Goal: Task Accomplishment & Management: Complete application form

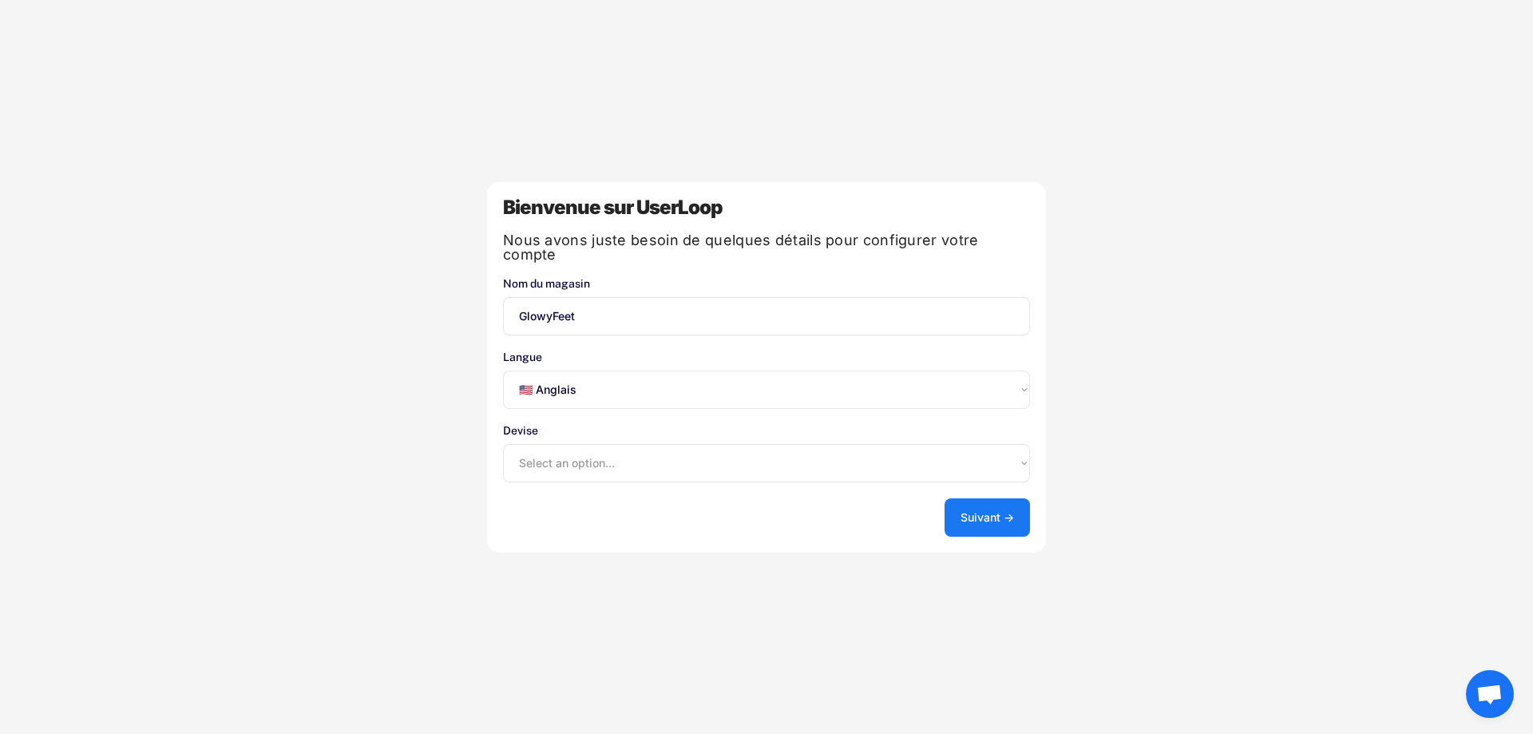
click at [645, 379] on select "Sélectionnez une option... 🇺🇸 Anglais 🇫🇷 Français 🇩🇪 Allemand 🇪🇸 Espagnol" at bounding box center [766, 390] width 527 height 38
select select ""fr""
click at [503, 371] on select "Sélectionnez une option... 🇺🇸 Anglais 🇫🇷 Français 🇩🇪 Allemand 🇪🇸 Espagnol" at bounding box center [766, 390] width 527 height 38
click at [621, 454] on select "Select an option... UAE Dirham (AED) Lek (ALL) Kwanza (AOA) Netherlands Antilli…" at bounding box center [766, 463] width 527 height 38
click at [503, 444] on select "Select an option... UAE Dirham (AED) Lek (ALL) Kwanza (AOA) Netherlands Antilli…" at bounding box center [766, 463] width 527 height 38
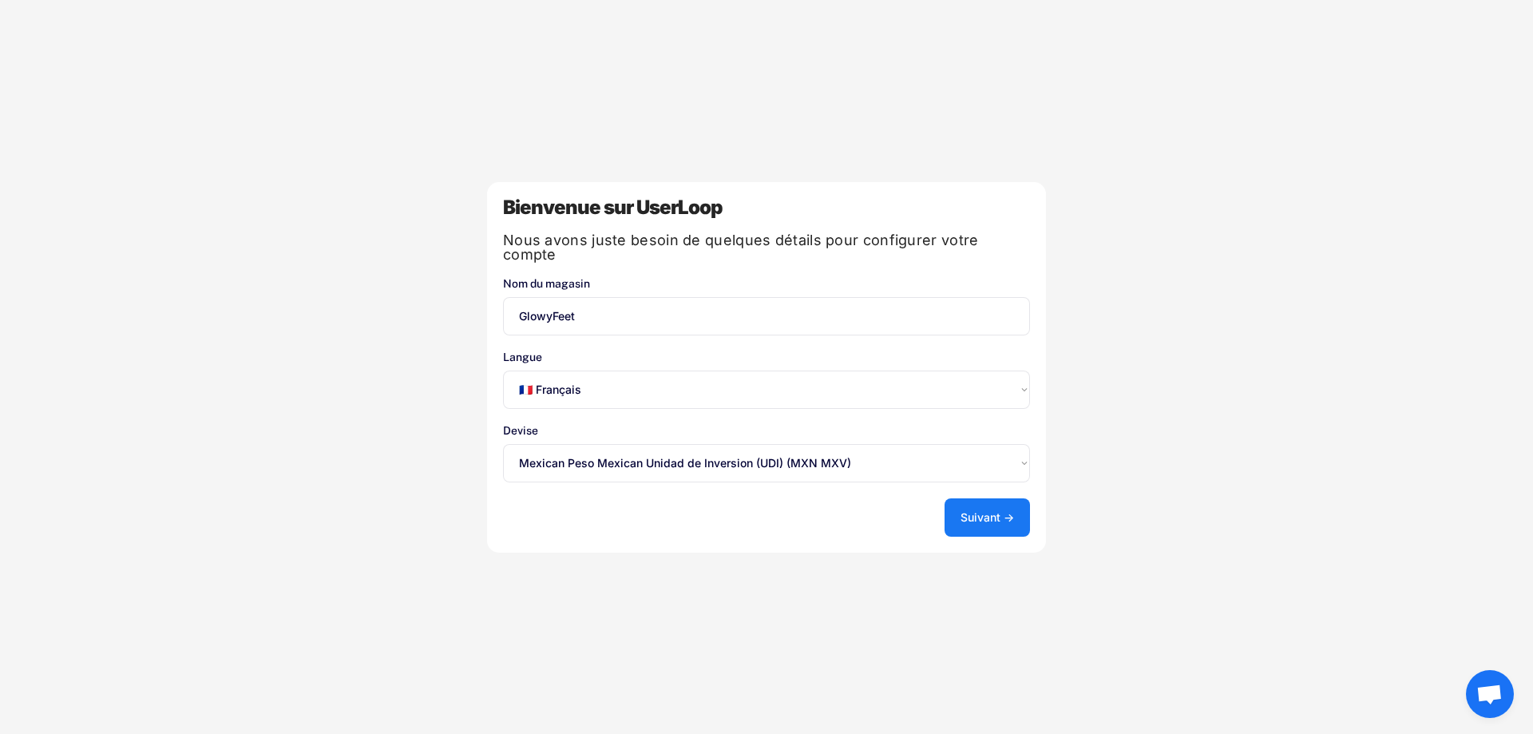
click at [750, 454] on select "Select an option... UAE Dirham (AED) Lek (ALL) Kwanza (AOA) Netherlands Antilli…" at bounding box center [766, 463] width 527 height 38
select select ""1348695171700984260__LOOKUP__1635527639173x833446490375085600""
click at [503, 444] on select "Select an option... UAE Dirham (AED) Lek (ALL) Kwanza (AOA) Netherlands Antilli…" at bounding box center [766, 463] width 527 height 38
click at [1009, 510] on font "Suivant →" at bounding box center [988, 517] width 54 height 14
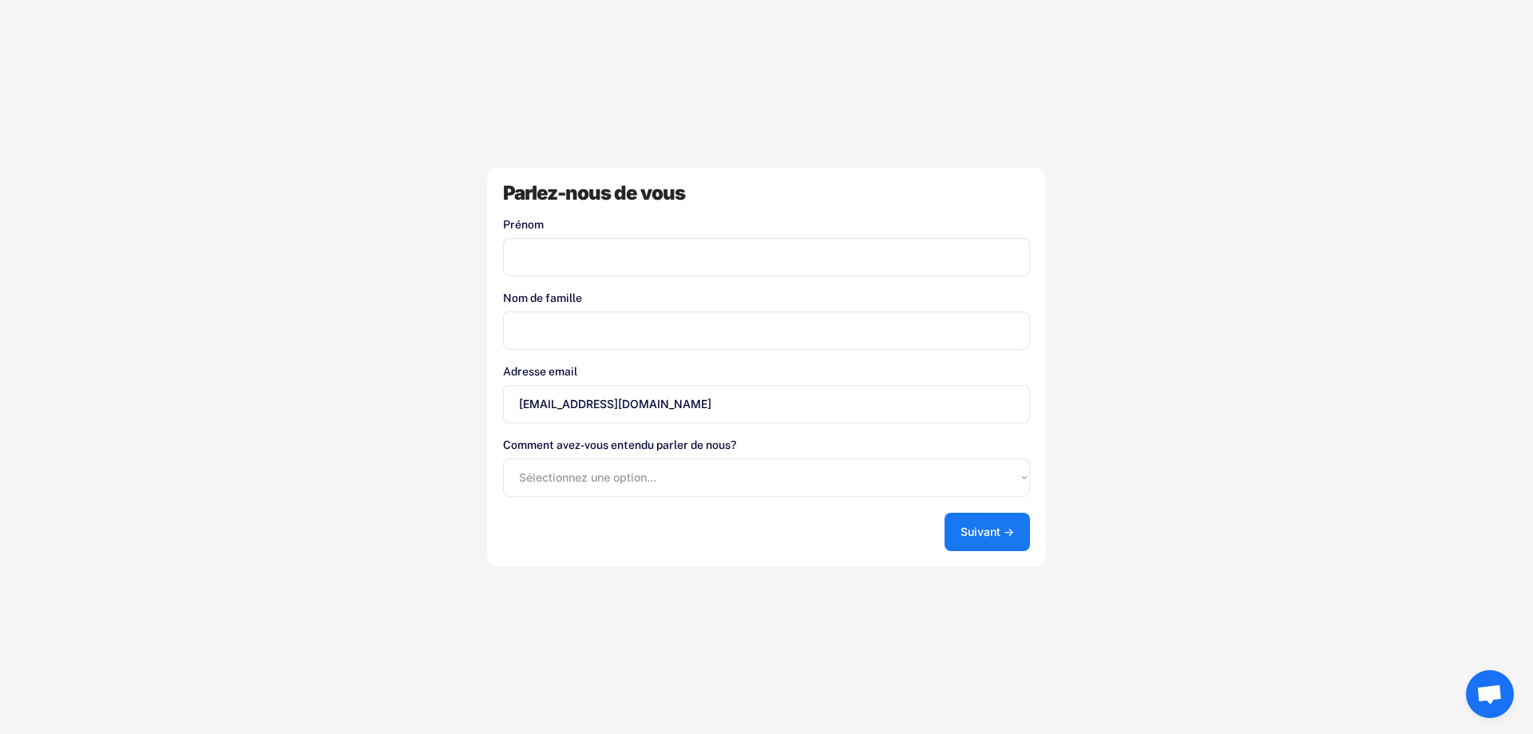
click at [658, 241] on input "input" at bounding box center [766, 257] width 527 height 38
click at [990, 533] on font "Suivant →" at bounding box center [988, 532] width 54 height 14
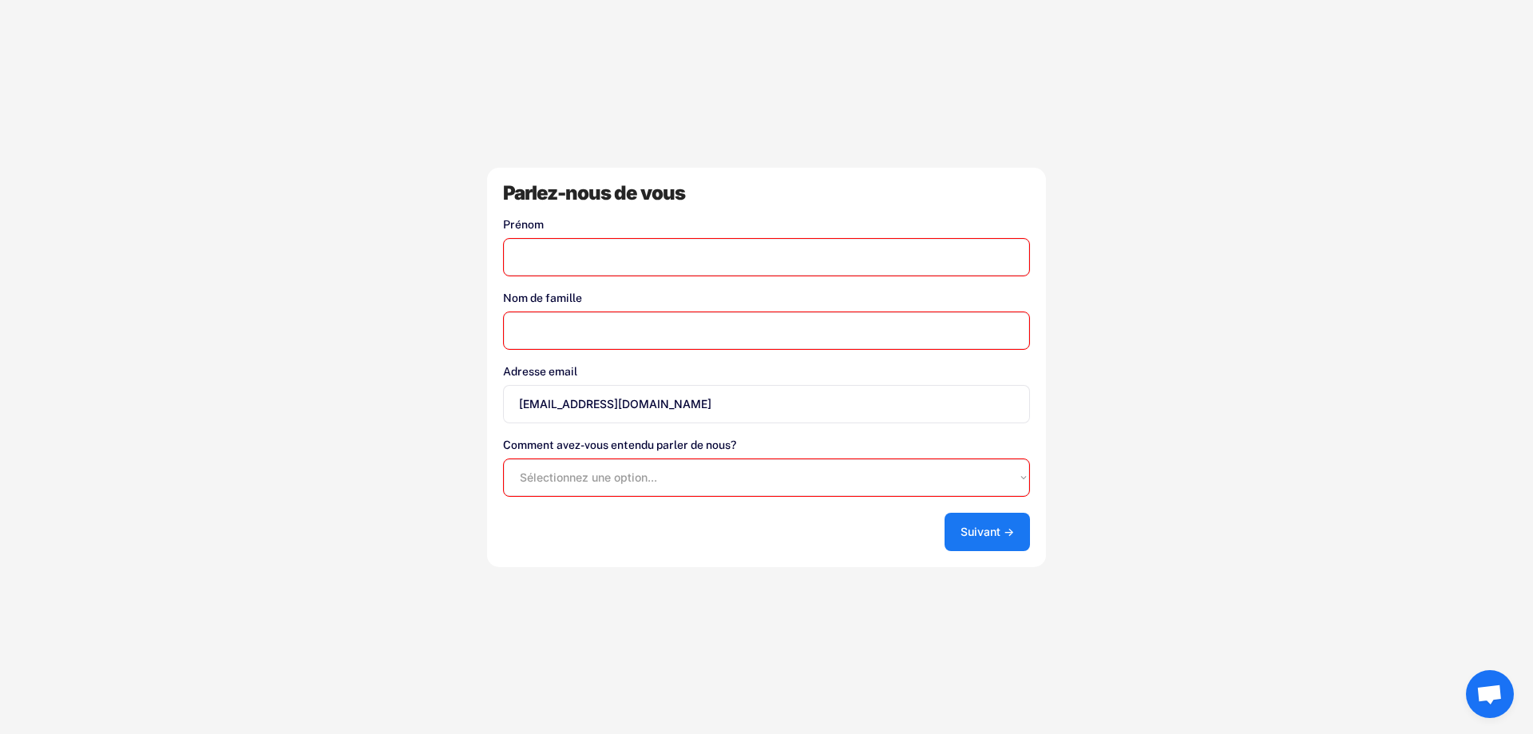
click at [617, 253] on input "input" at bounding box center [766, 257] width 527 height 38
click at [688, 481] on select "Sélectionnez une option... Boutique d'applications Shopify Google Blog UserLoop…" at bounding box center [766, 477] width 527 height 38
select select ""shopify_app_store""
click at [503, 458] on select "Sélectionnez une option... Boutique d'applications Shopify Google Blog UserLoop…" at bounding box center [766, 477] width 527 height 38
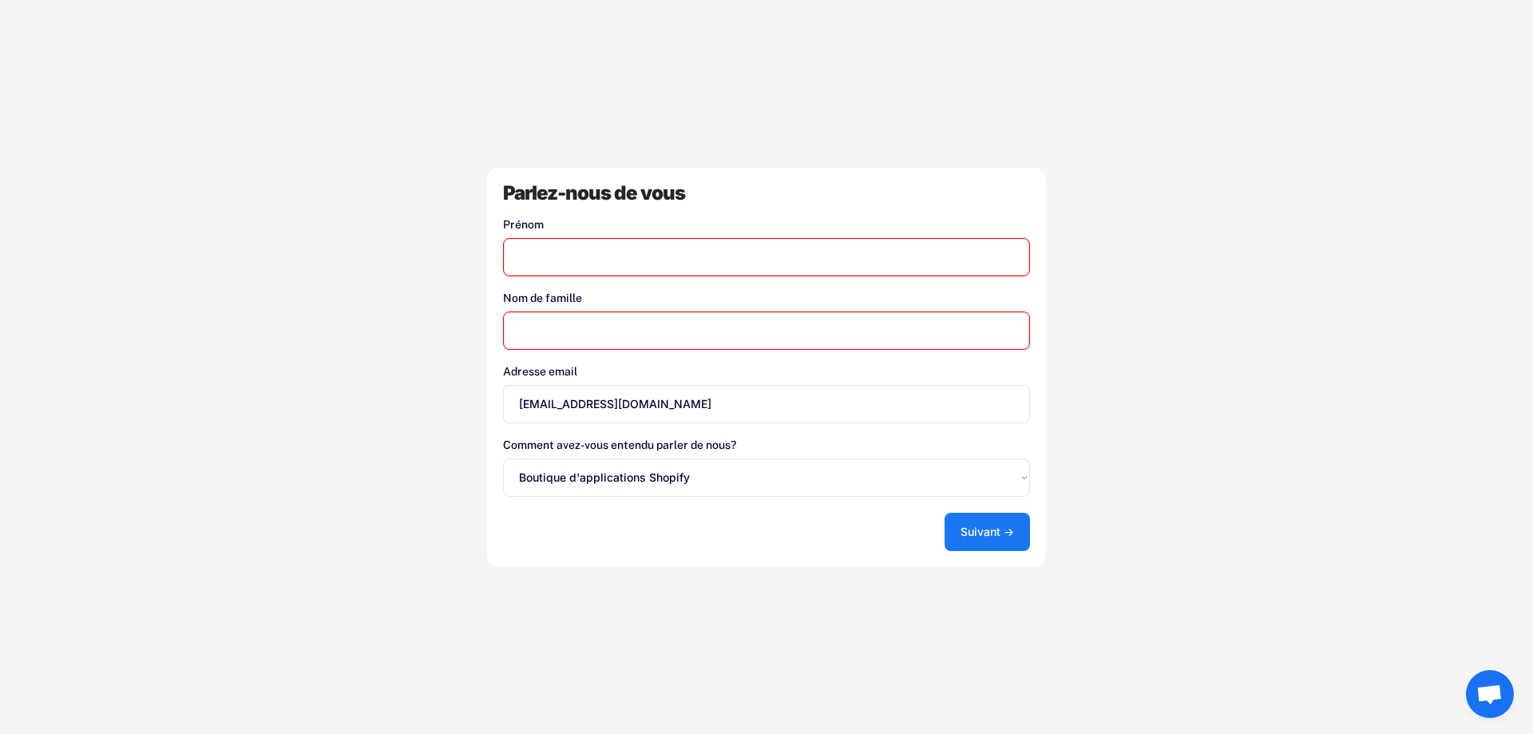
click at [586, 273] on input "input" at bounding box center [766, 257] width 527 height 38
type input "Alperen"
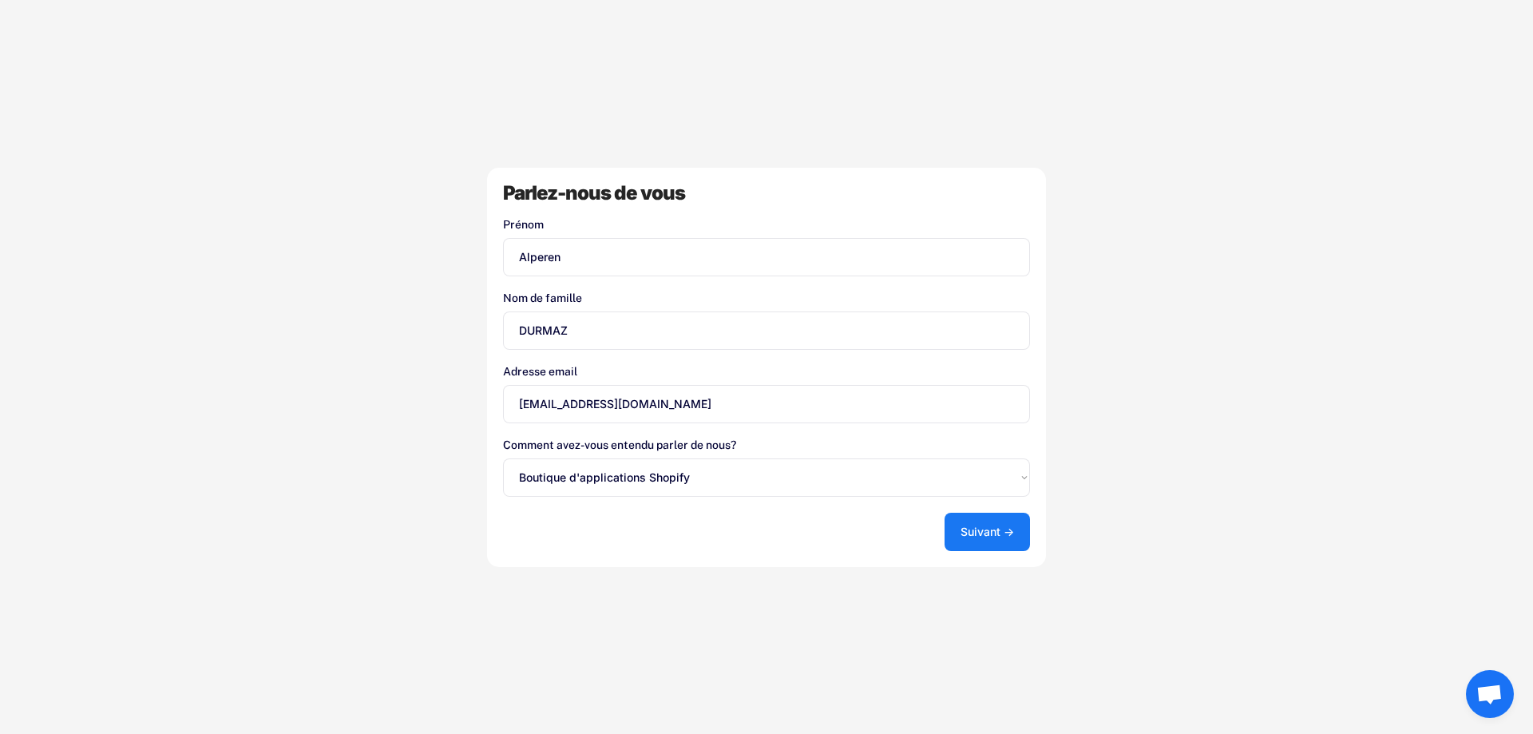
type input "DURMAZ"
click at [970, 523] on button "Suivant →" at bounding box center [987, 532] width 85 height 38
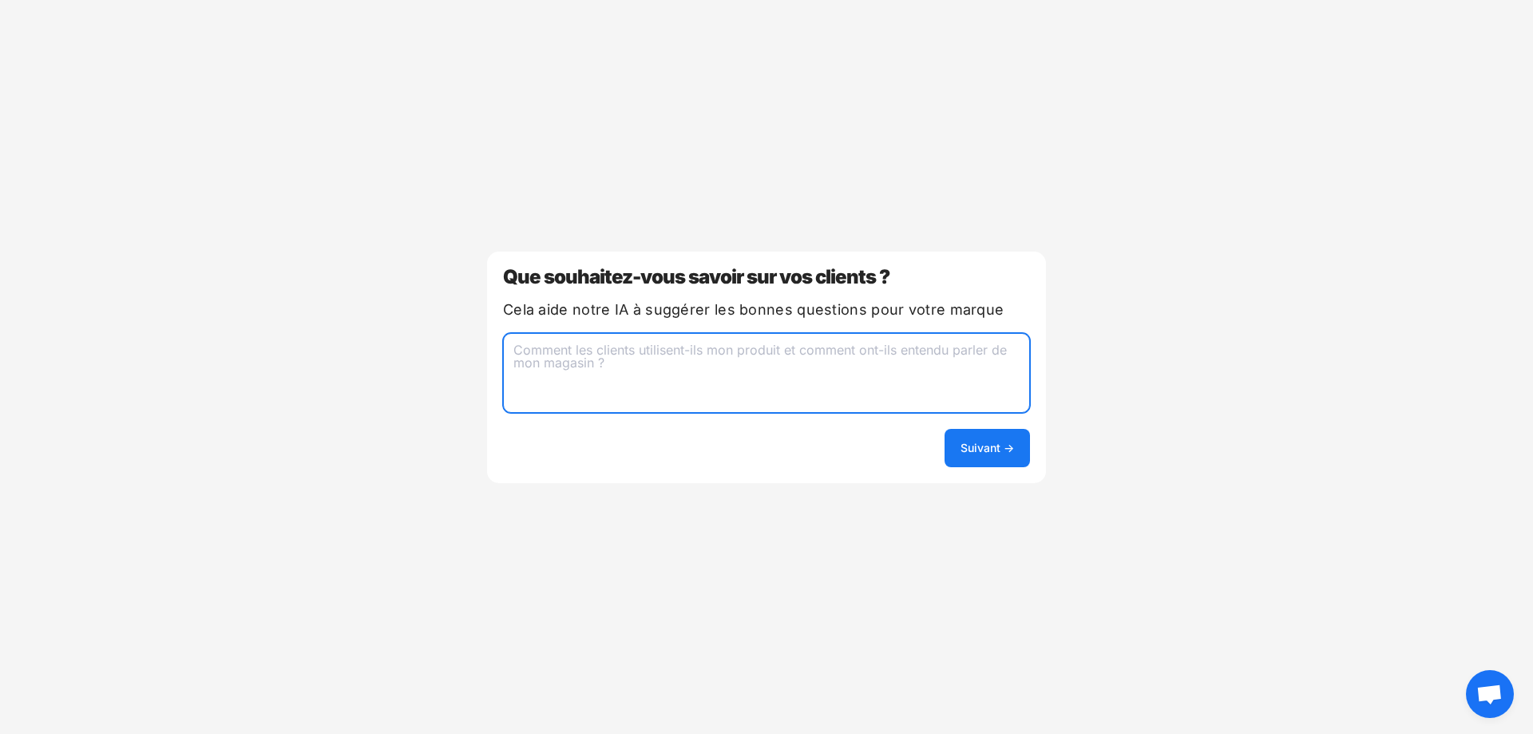
click at [695, 355] on textarea at bounding box center [766, 373] width 527 height 80
click at [984, 450] on font "Suivant →" at bounding box center [988, 448] width 54 height 14
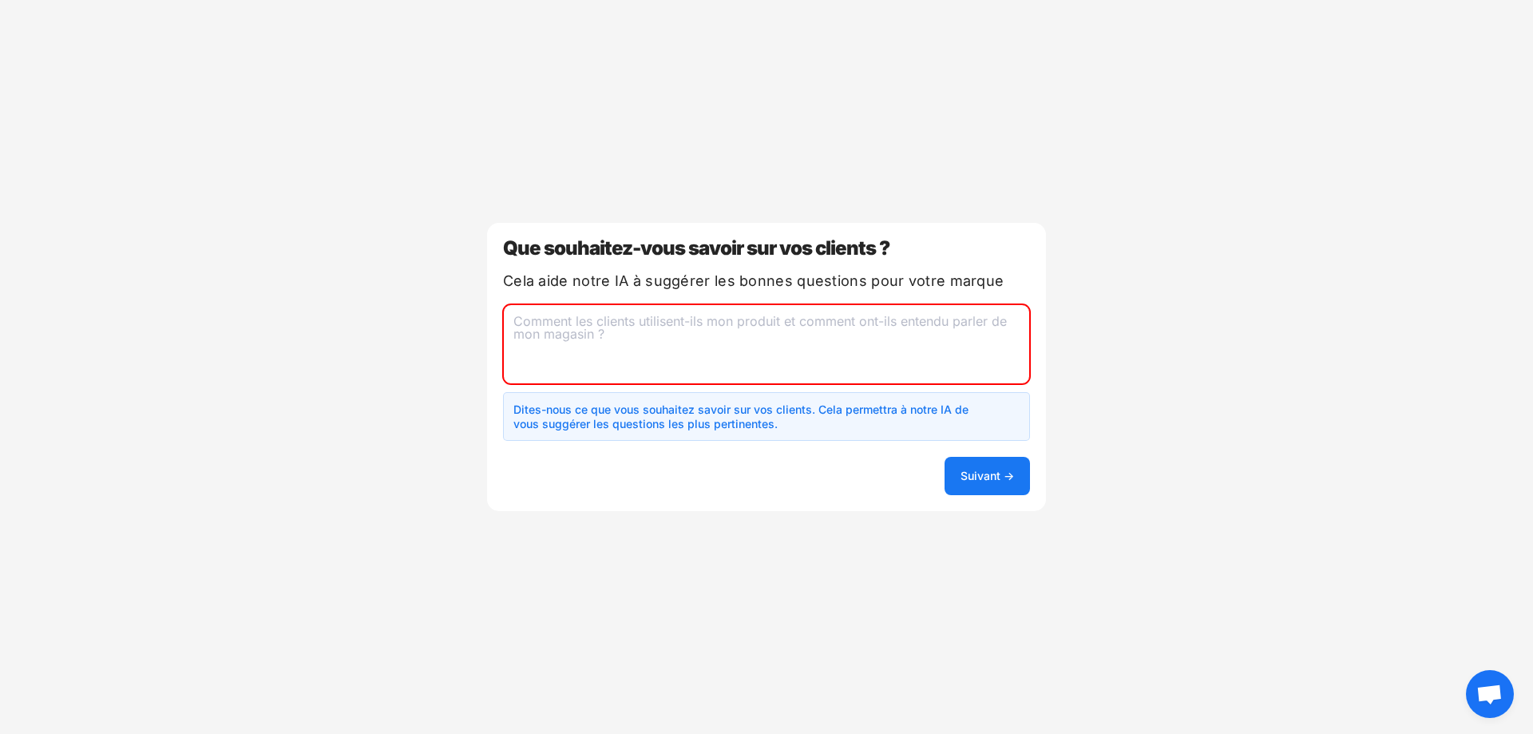
click at [731, 293] on div "Que souhaitez-vous savoir sur vos clients ? Cela aide notre IA à suggérer [PERS…" at bounding box center [766, 367] width 559 height 288
click at [720, 323] on textarea at bounding box center [766, 344] width 527 height 80
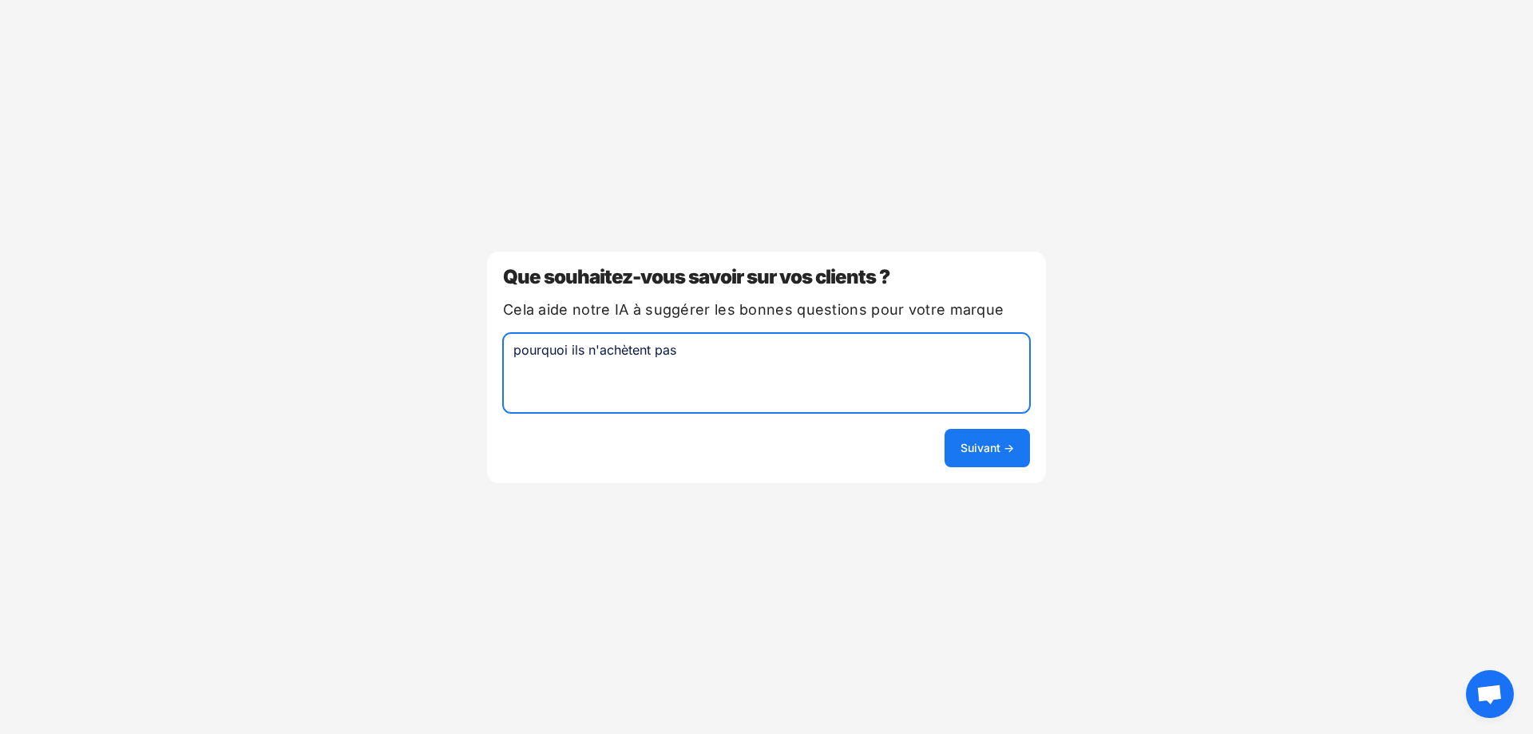
type textarea "pourquoi ils n'achètent pas"
click at [982, 449] on font "Suivant →" at bounding box center [988, 448] width 54 height 14
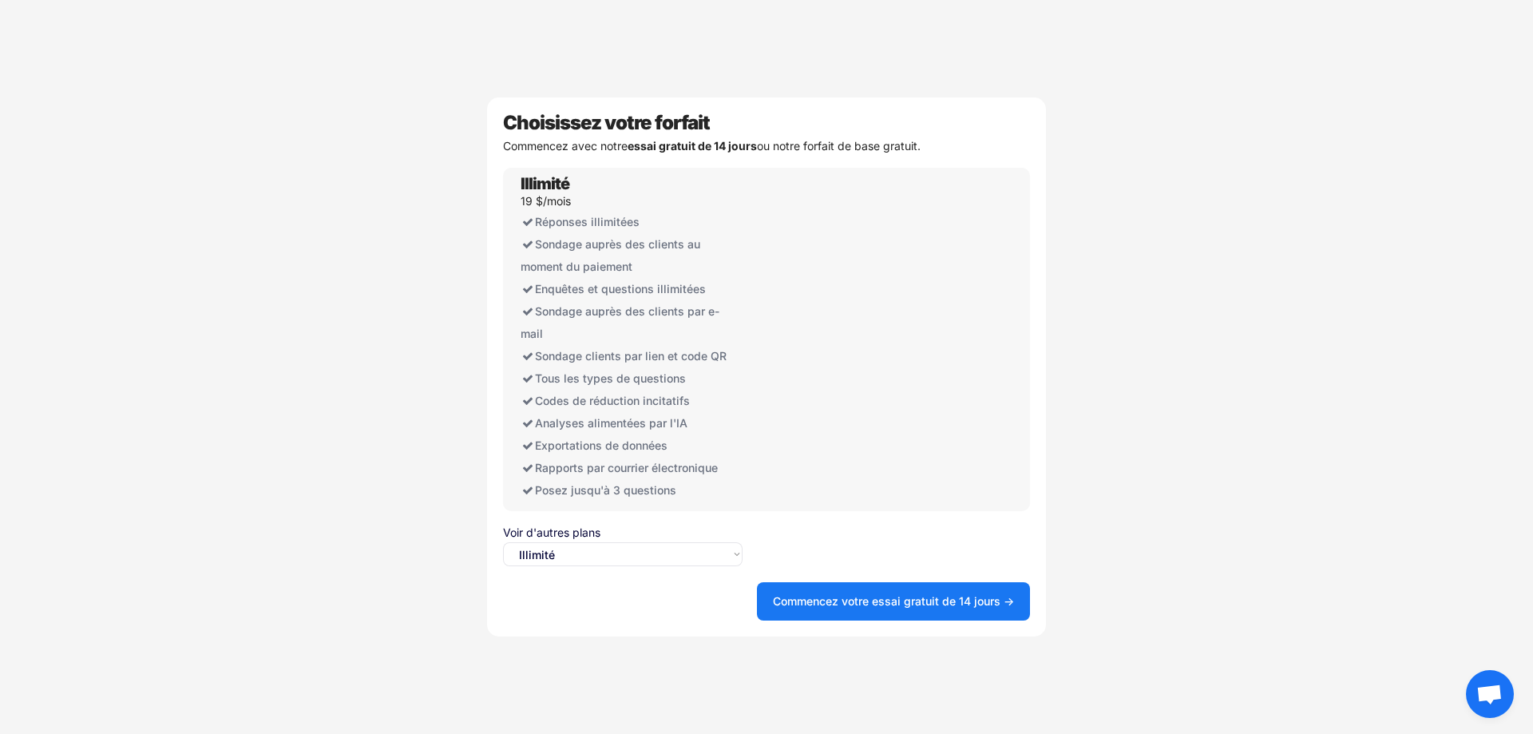
click at [568, 568] on div "Choisissez votre forfait Commencez avec notre essai gratuit de 14 jours ou notr…" at bounding box center [766, 366] width 559 height 539
click at [565, 553] on select "Sélectionnez une option... Illimité Gratuit" at bounding box center [623, 554] width 240 height 24
click at [503, 542] on select "Sélectionnez une option... Illimité Gratuit" at bounding box center [623, 554] width 240 height 24
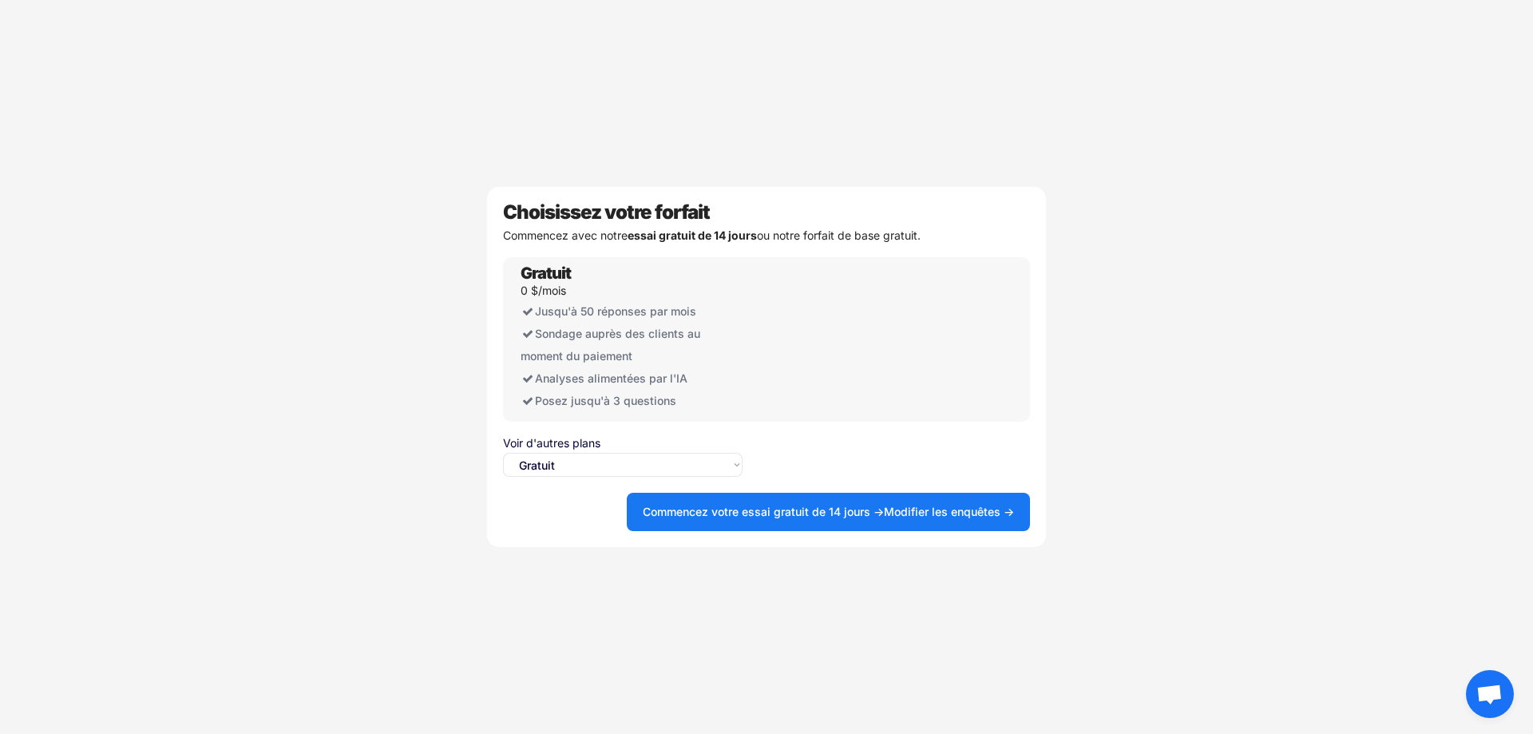
click at [581, 462] on select "Sélectionnez une option... Illimité Gratuit" at bounding box center [623, 465] width 240 height 24
click at [503, 453] on select "Sélectionnez une option... Illimité Gratuit" at bounding box center [623, 465] width 240 height 24
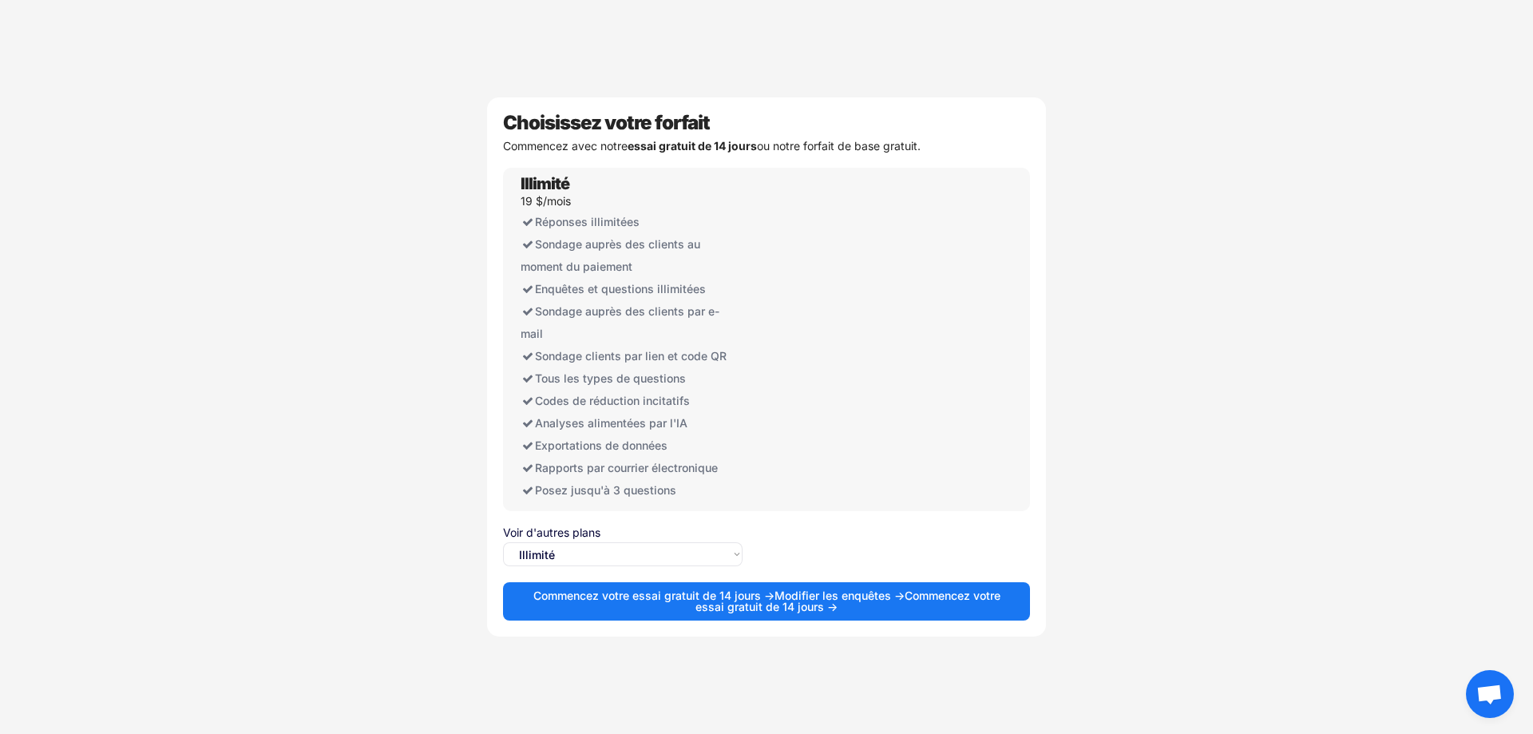
click at [549, 546] on select "Sélectionnez une option... Illimité Gratuit" at bounding box center [623, 554] width 240 height 24
select select ""free0""
click at [503, 542] on select "Sélectionnez une option... Illimité Gratuit" at bounding box center [623, 554] width 240 height 24
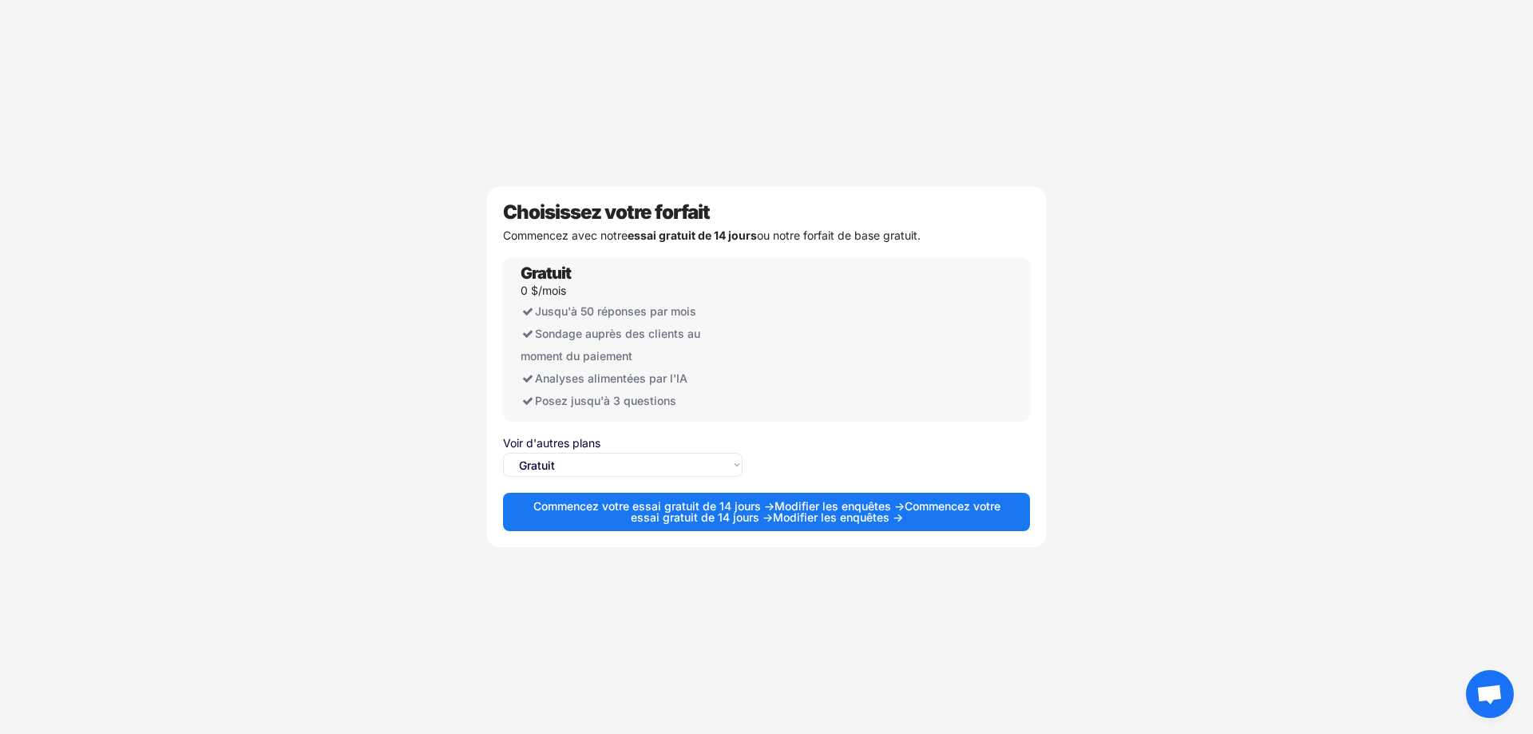
click at [764, 514] on font "Commencez votre essai gratuit de 14 jours →" at bounding box center [816, 511] width 370 height 25
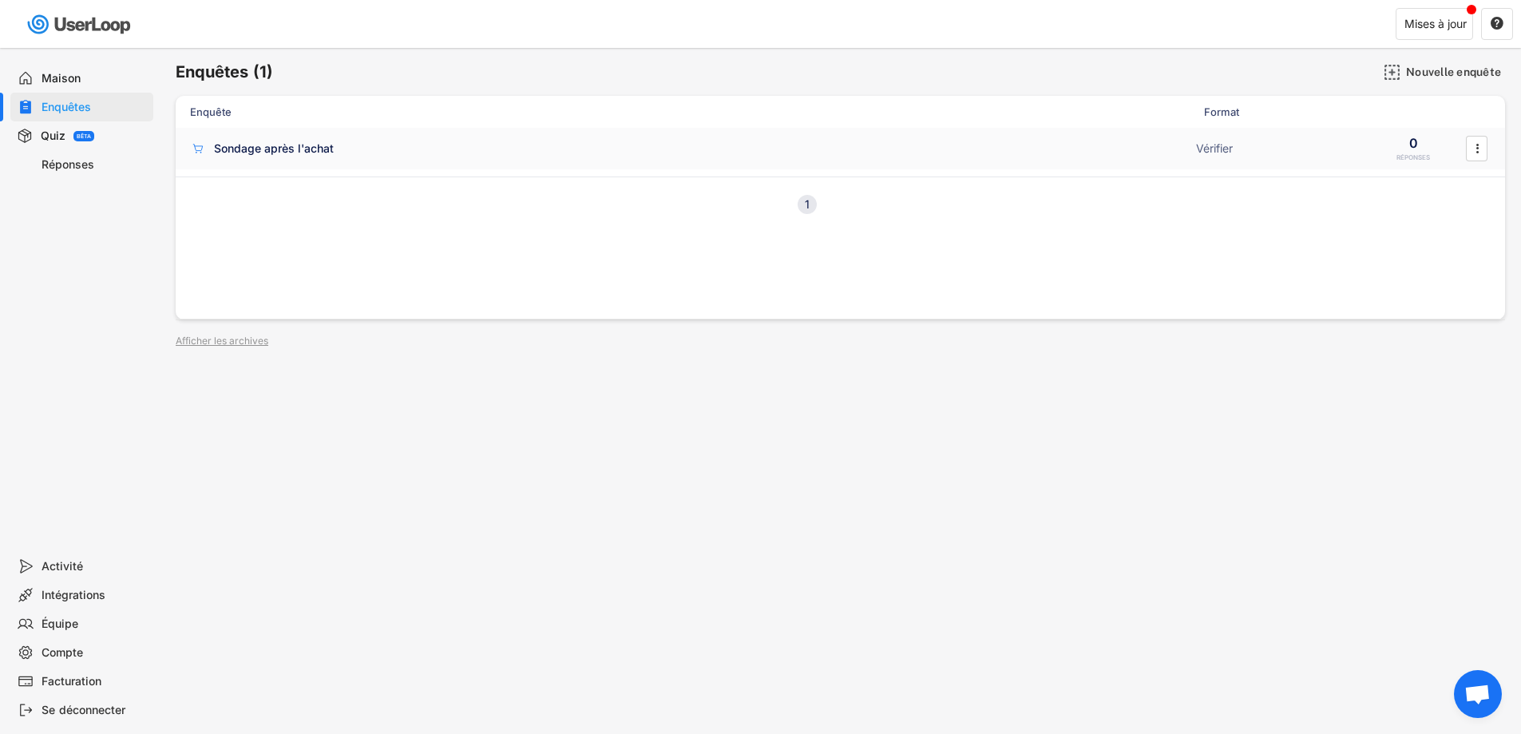
click at [335, 161] on div "Sondage après l'achat Vérifier 0 RÉPONSES " at bounding box center [841, 149] width 1330 height 42
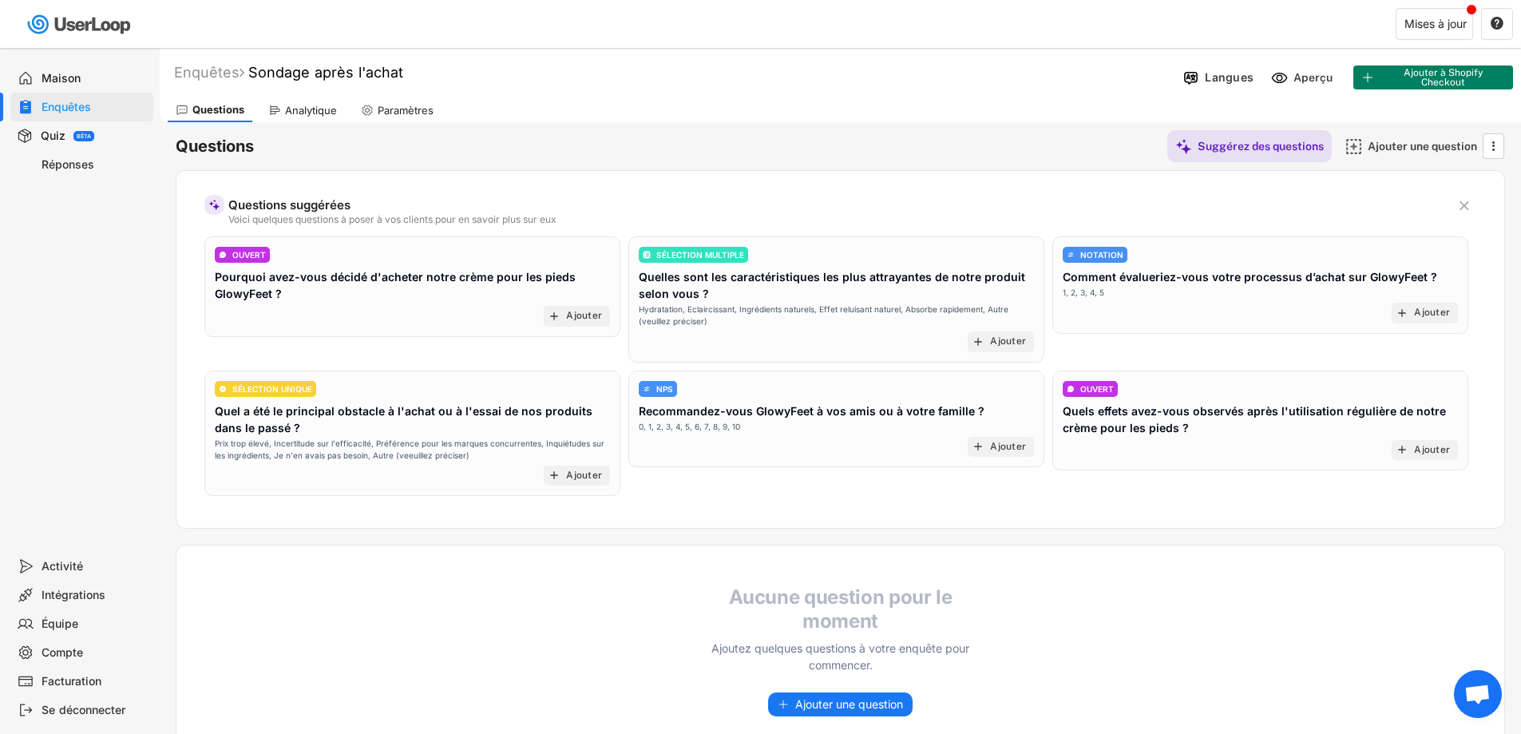
click at [52, 74] on font "Maison" at bounding box center [61, 78] width 39 height 14
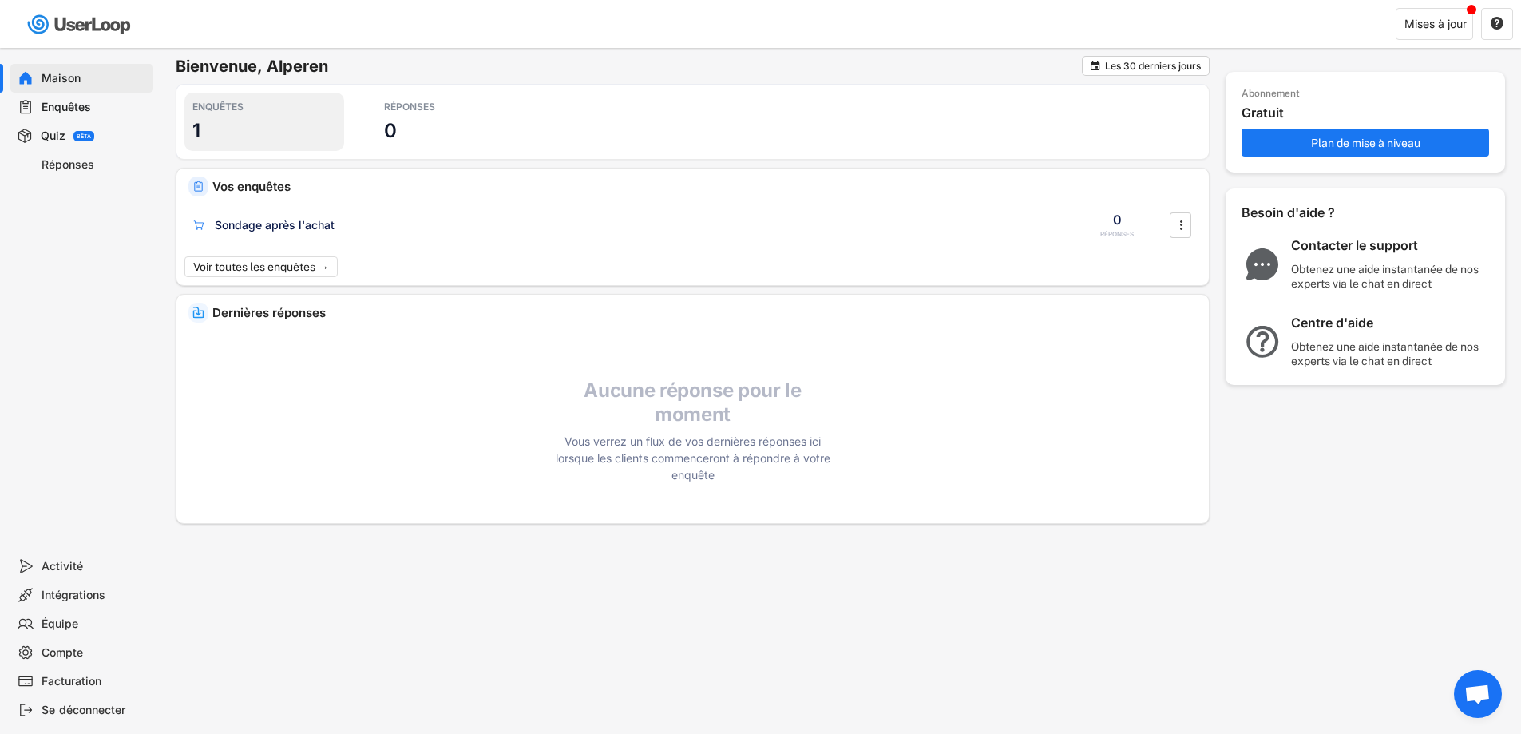
click at [206, 123] on div "ENQUÊTES 1" at bounding box center [264, 122] width 160 height 58
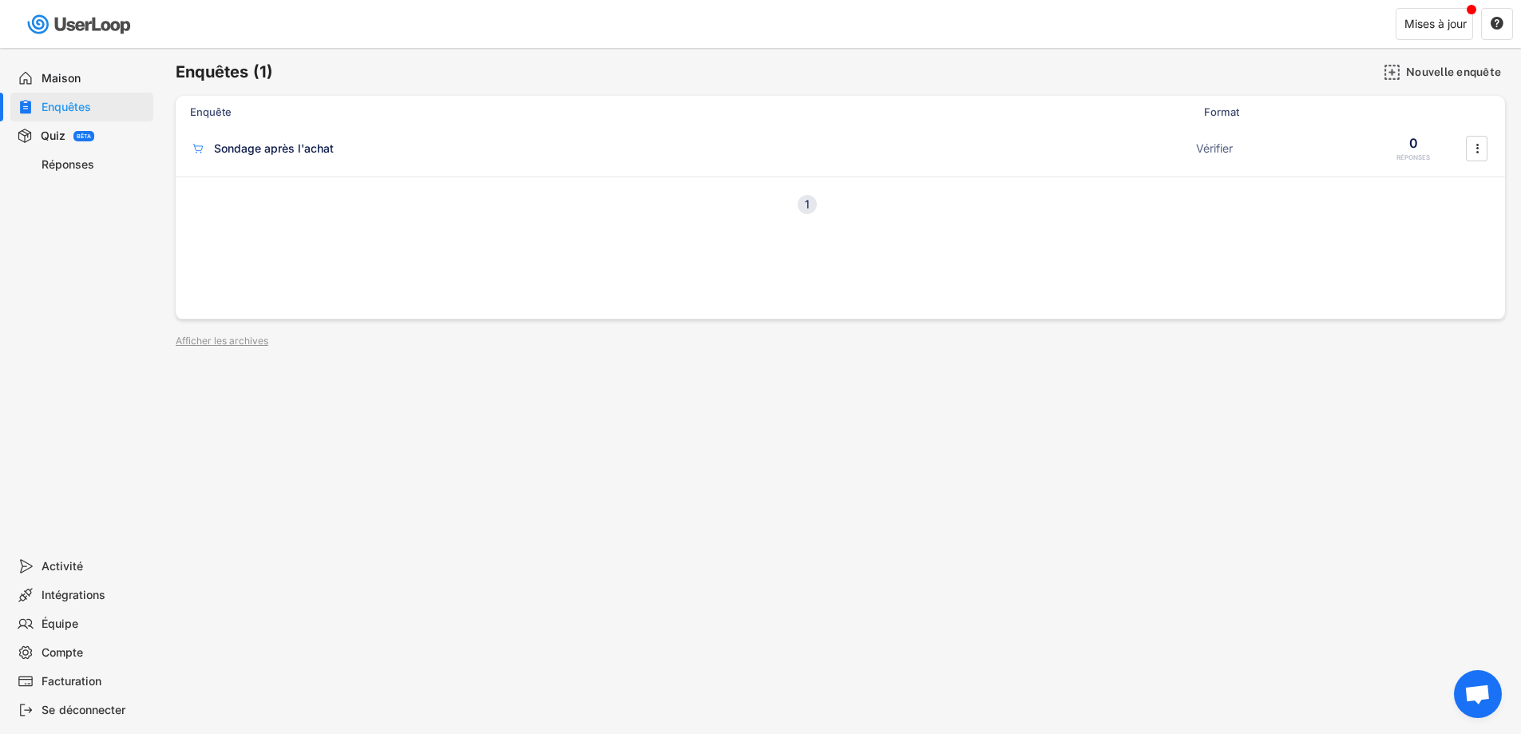
click at [814, 205] on div "1" at bounding box center [807, 204] width 19 height 11
click at [843, 177] on div "1 Suivant" at bounding box center [841, 204] width 1330 height 55
click at [241, 141] on font "Sondage après l'achat" at bounding box center [274, 148] width 120 height 14
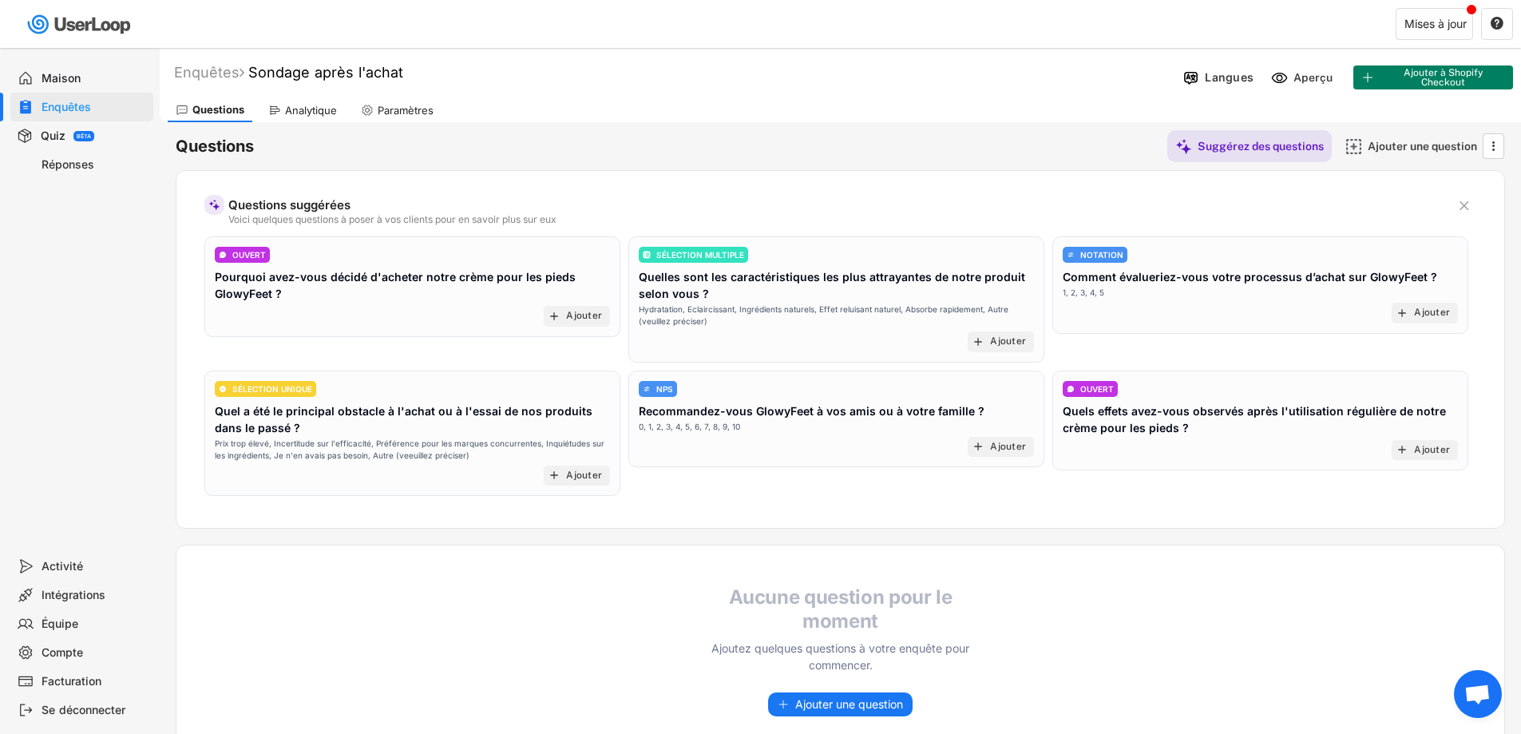
click at [61, 137] on font "Quiz" at bounding box center [53, 136] width 25 height 14
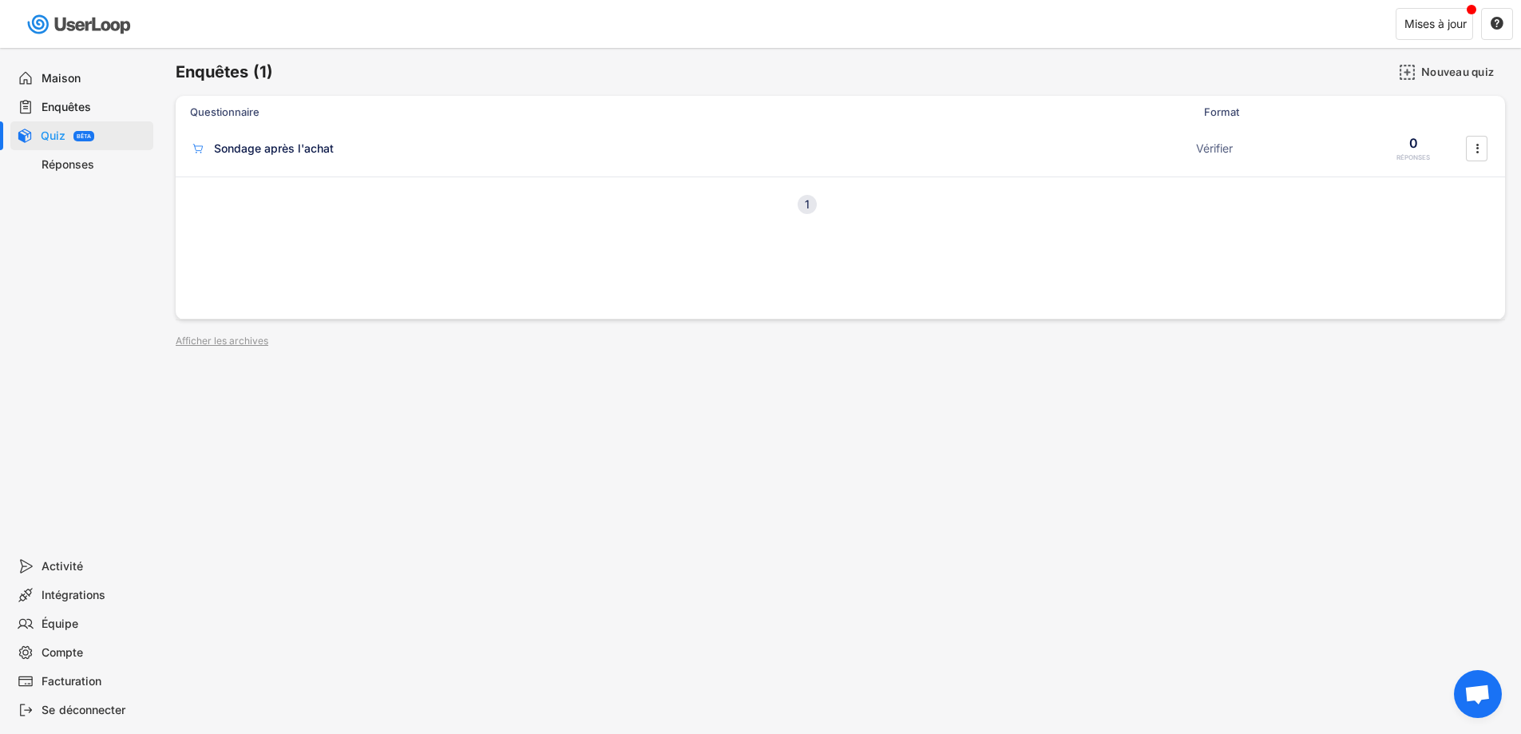
click at [56, 83] on font "Maison" at bounding box center [61, 78] width 39 height 14
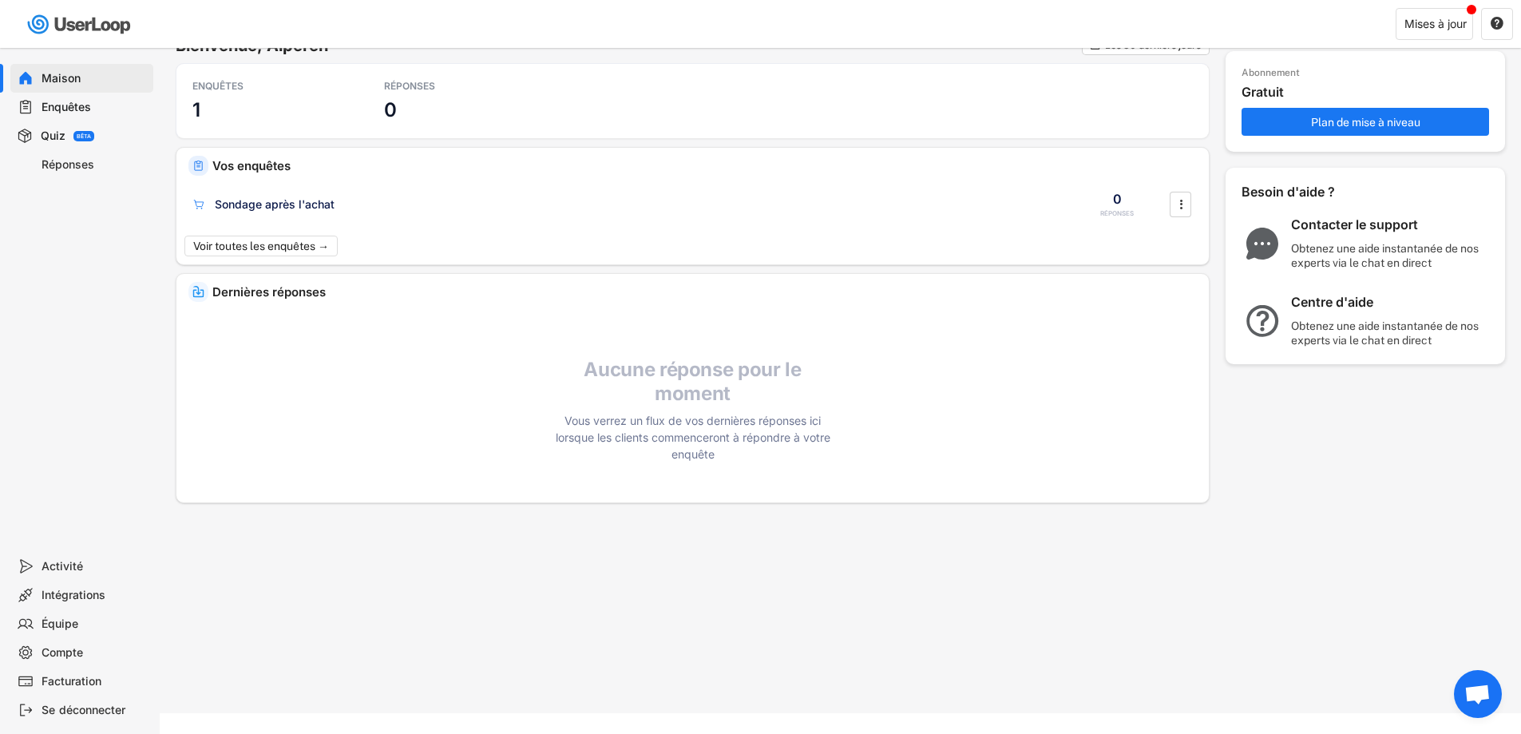
scroll to position [48, 0]
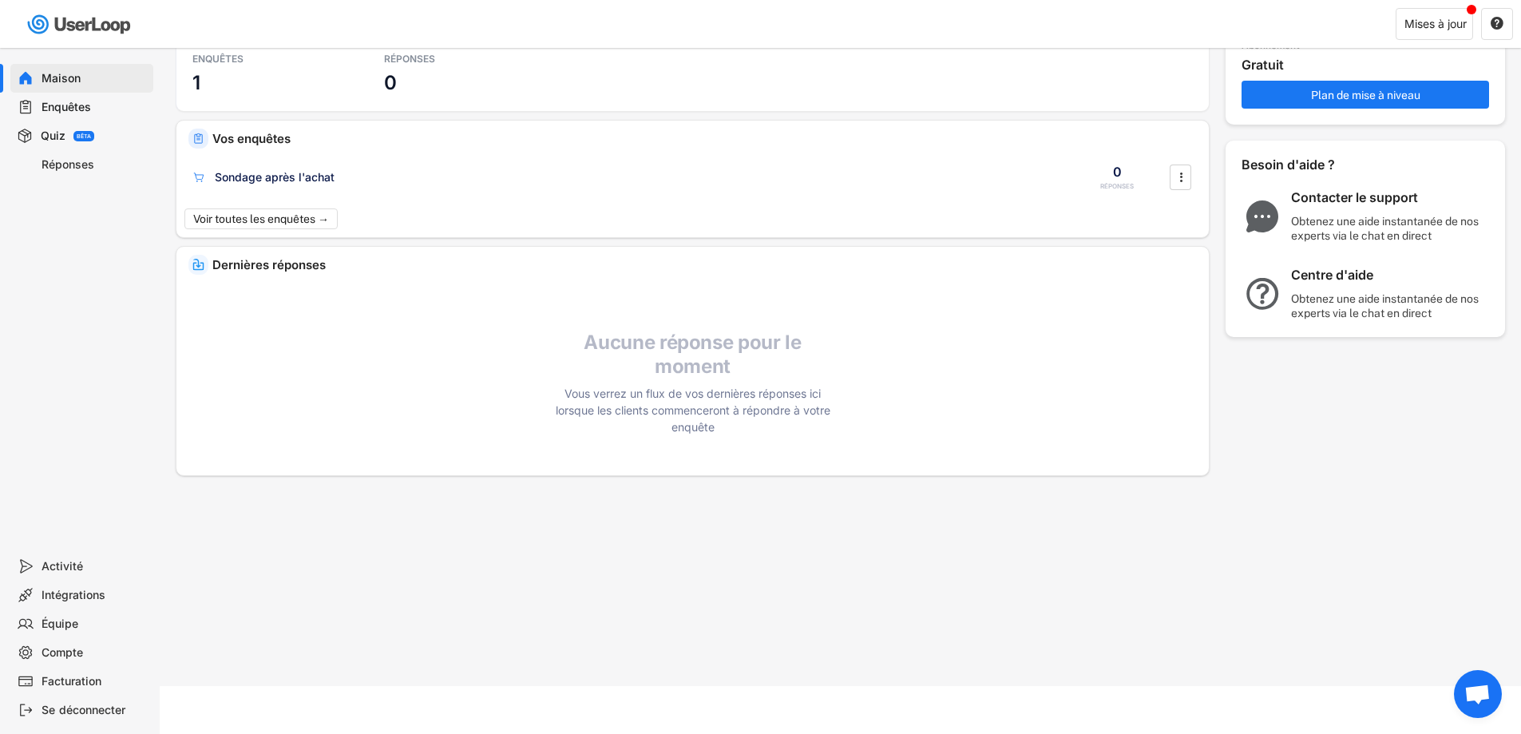
click at [55, 565] on font "Activité" at bounding box center [63, 566] width 42 height 14
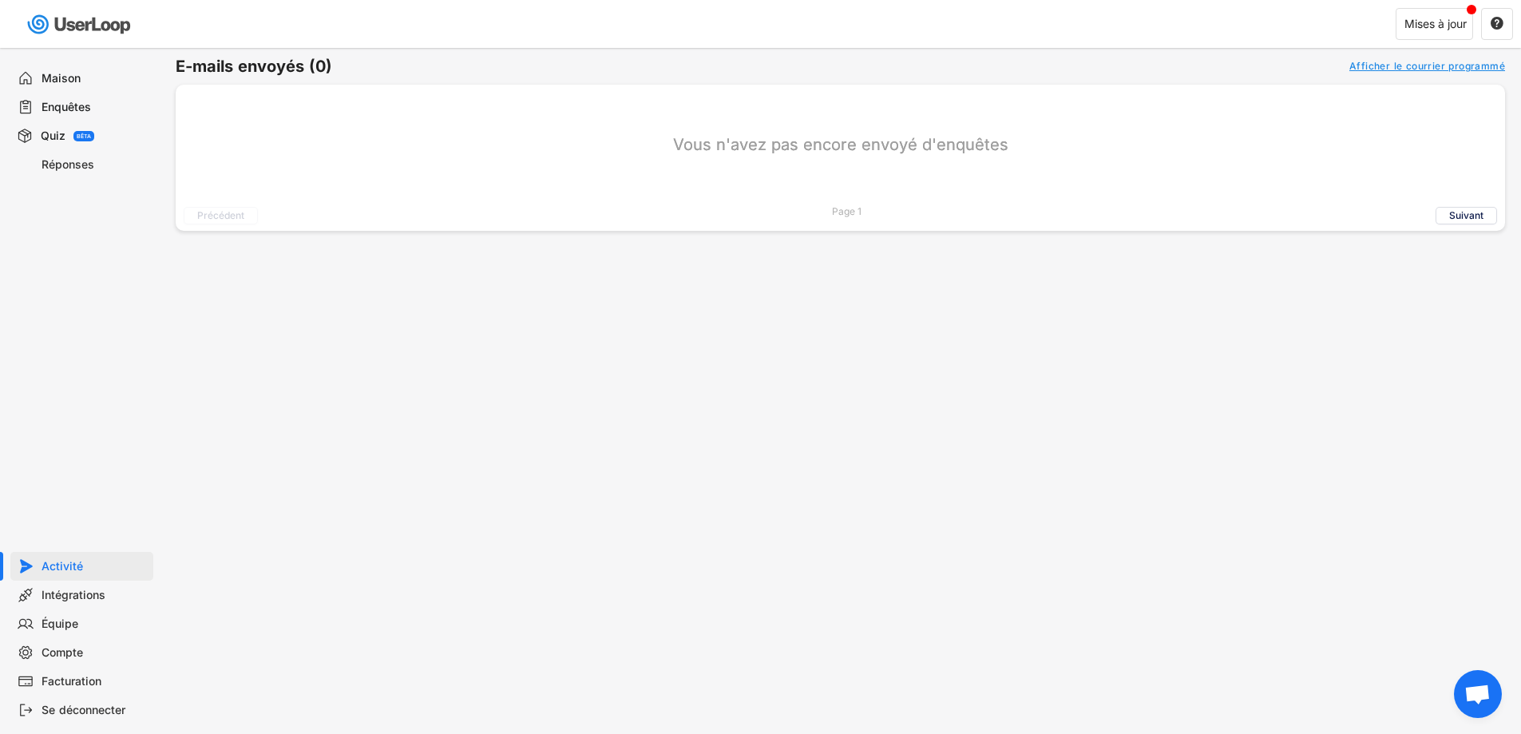
click at [56, 591] on font "Intégrations" at bounding box center [74, 595] width 64 height 14
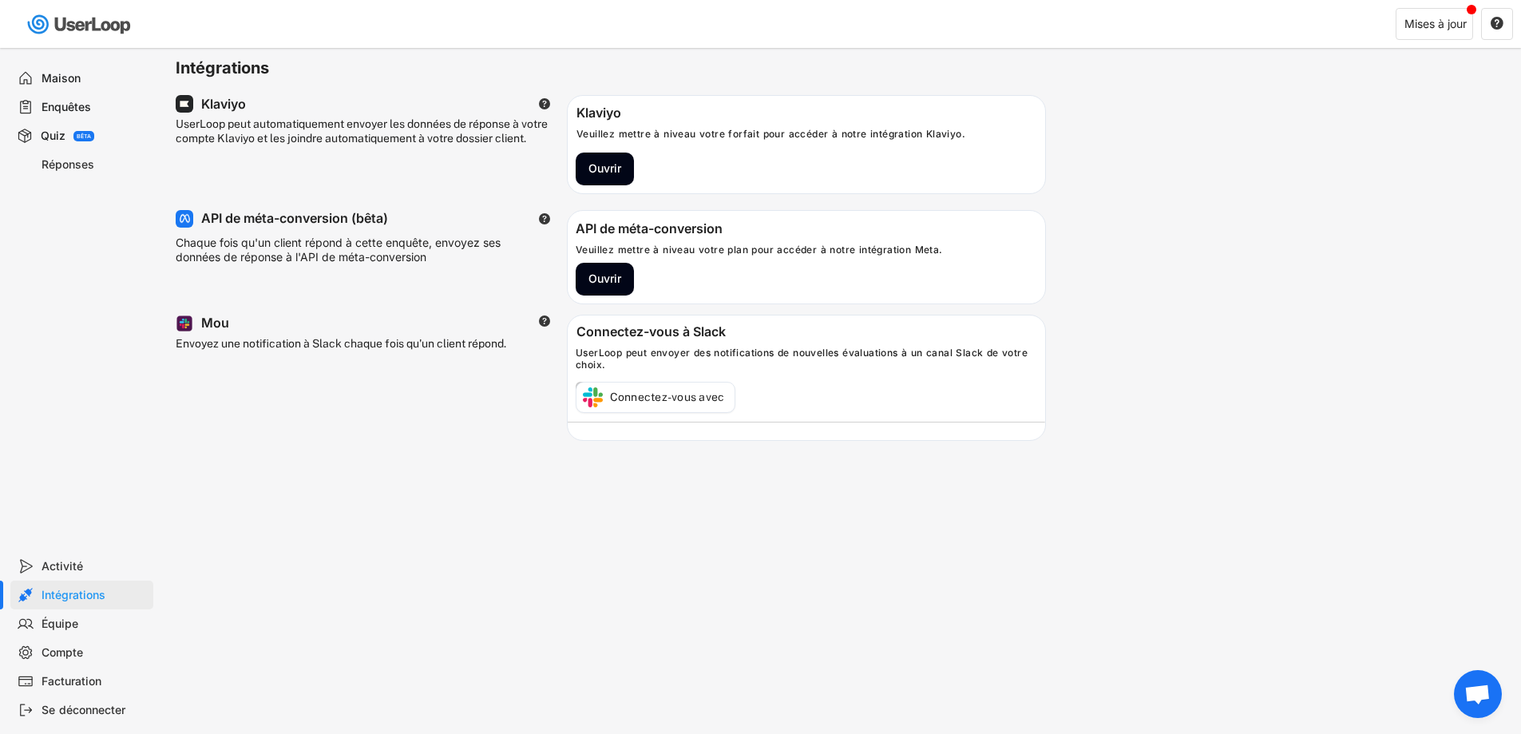
click at [61, 625] on font "Équipe" at bounding box center [60, 624] width 37 height 14
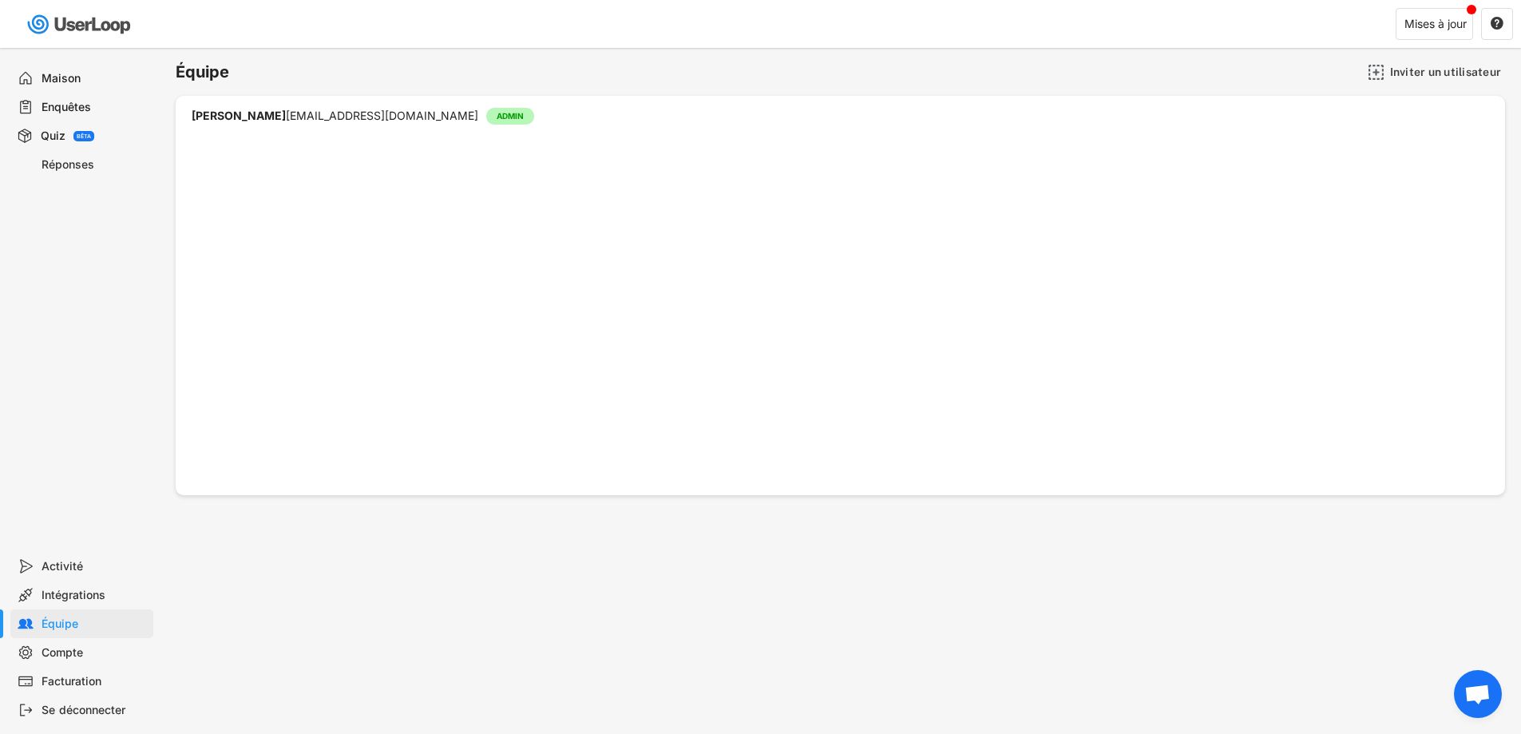
click at [66, 647] on font "Compte" at bounding box center [63, 652] width 42 height 14
select select ""fr""
select select ""1_week""
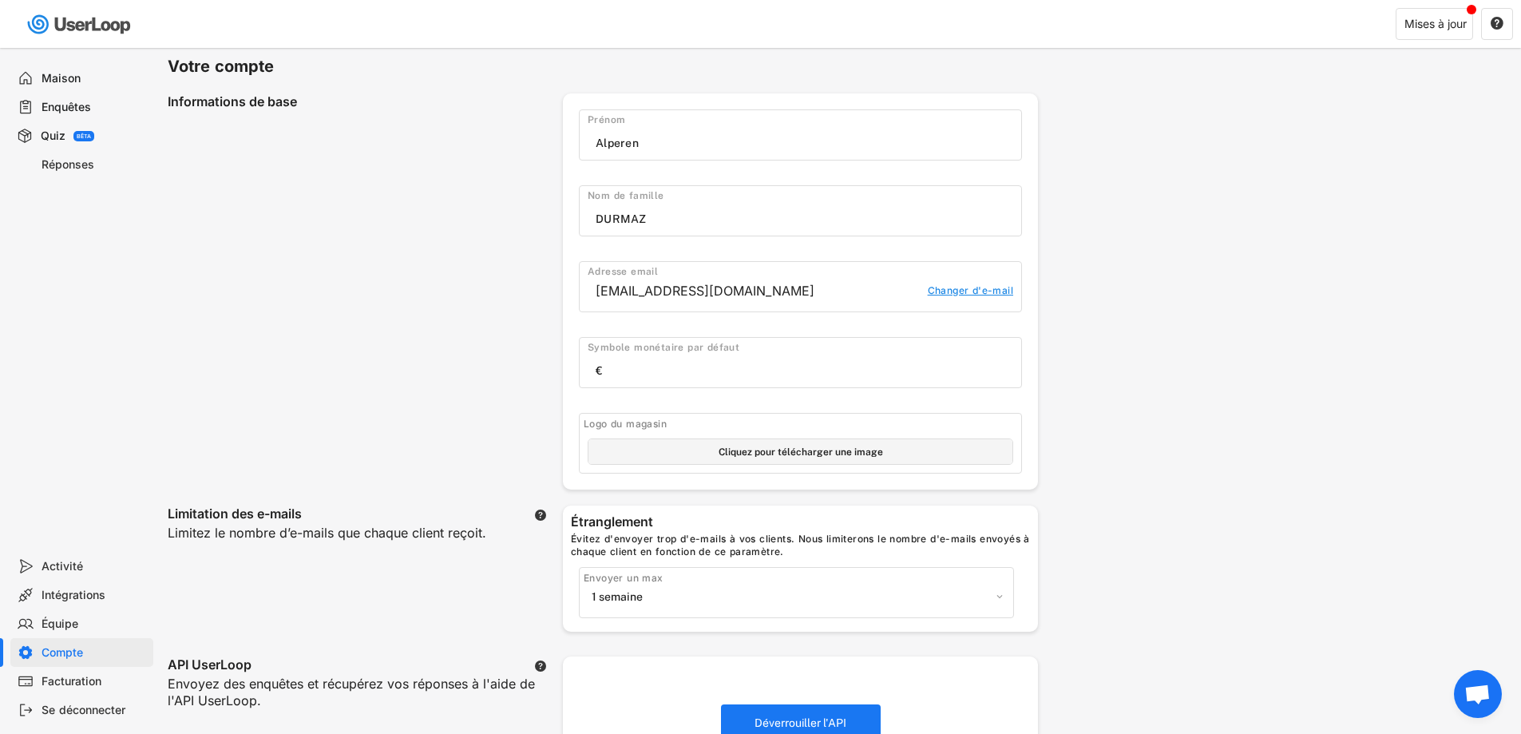
click at [65, 636] on div "Équipe" at bounding box center [81, 623] width 143 height 29
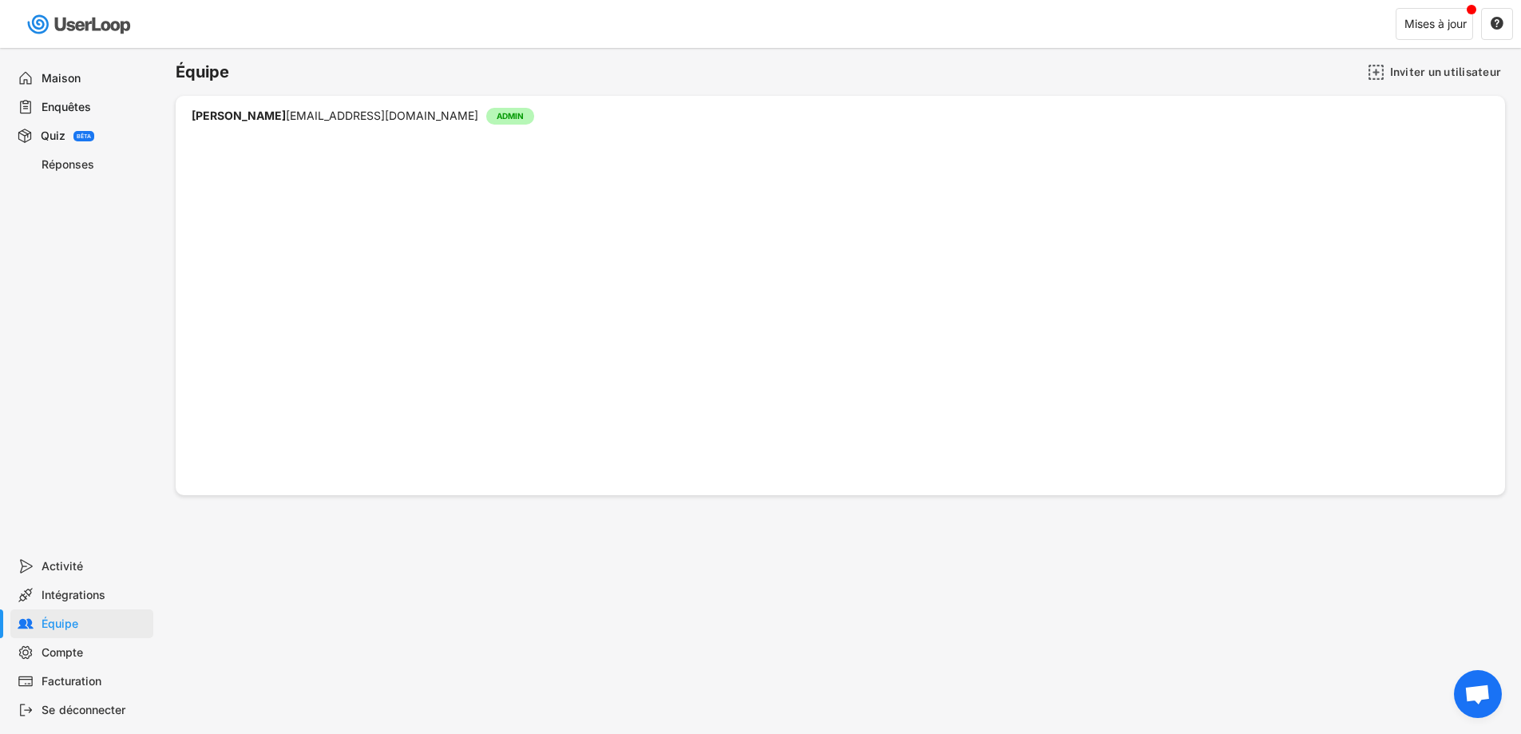
click at [65, 652] on font "Compte" at bounding box center [63, 652] width 42 height 14
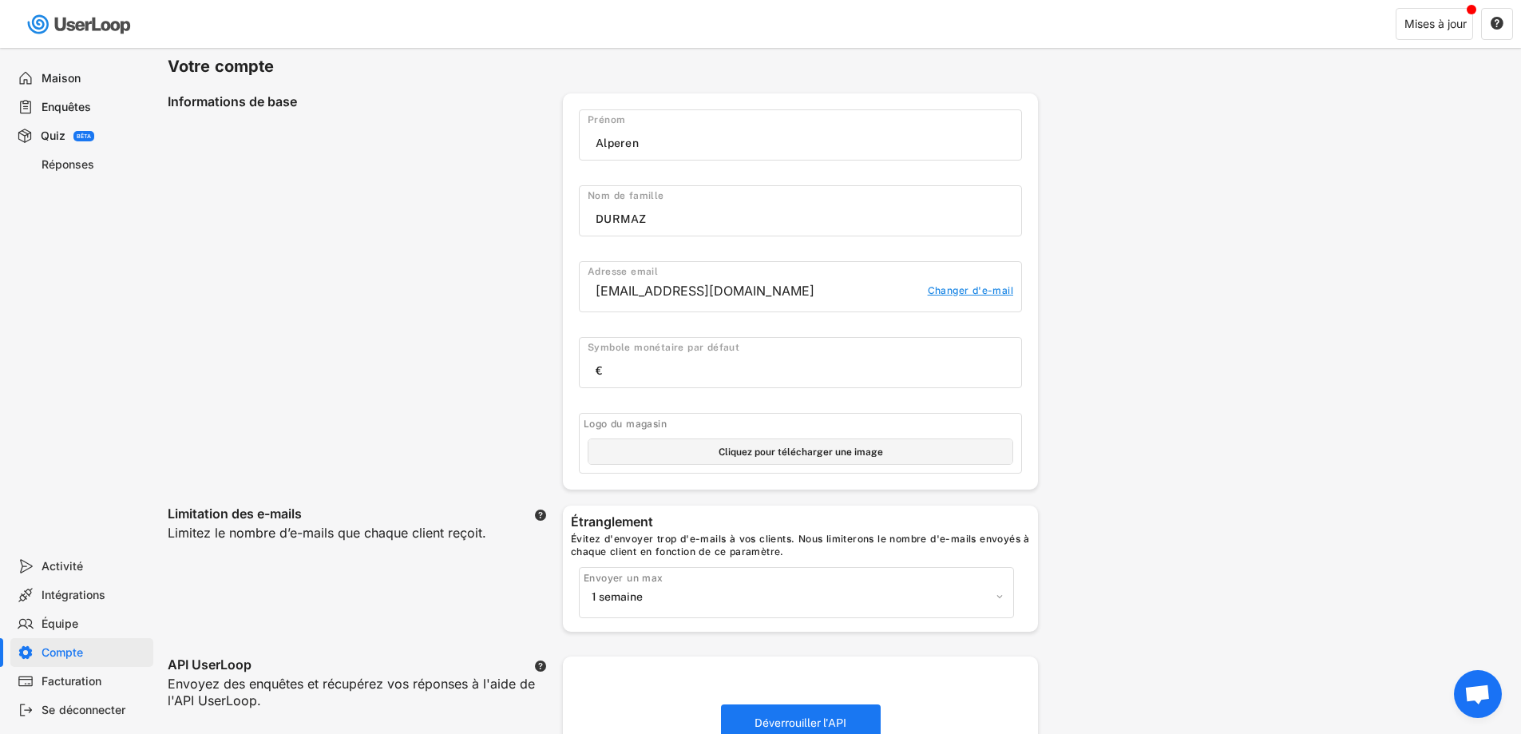
click at [54, 80] on font "Maison" at bounding box center [61, 78] width 39 height 14
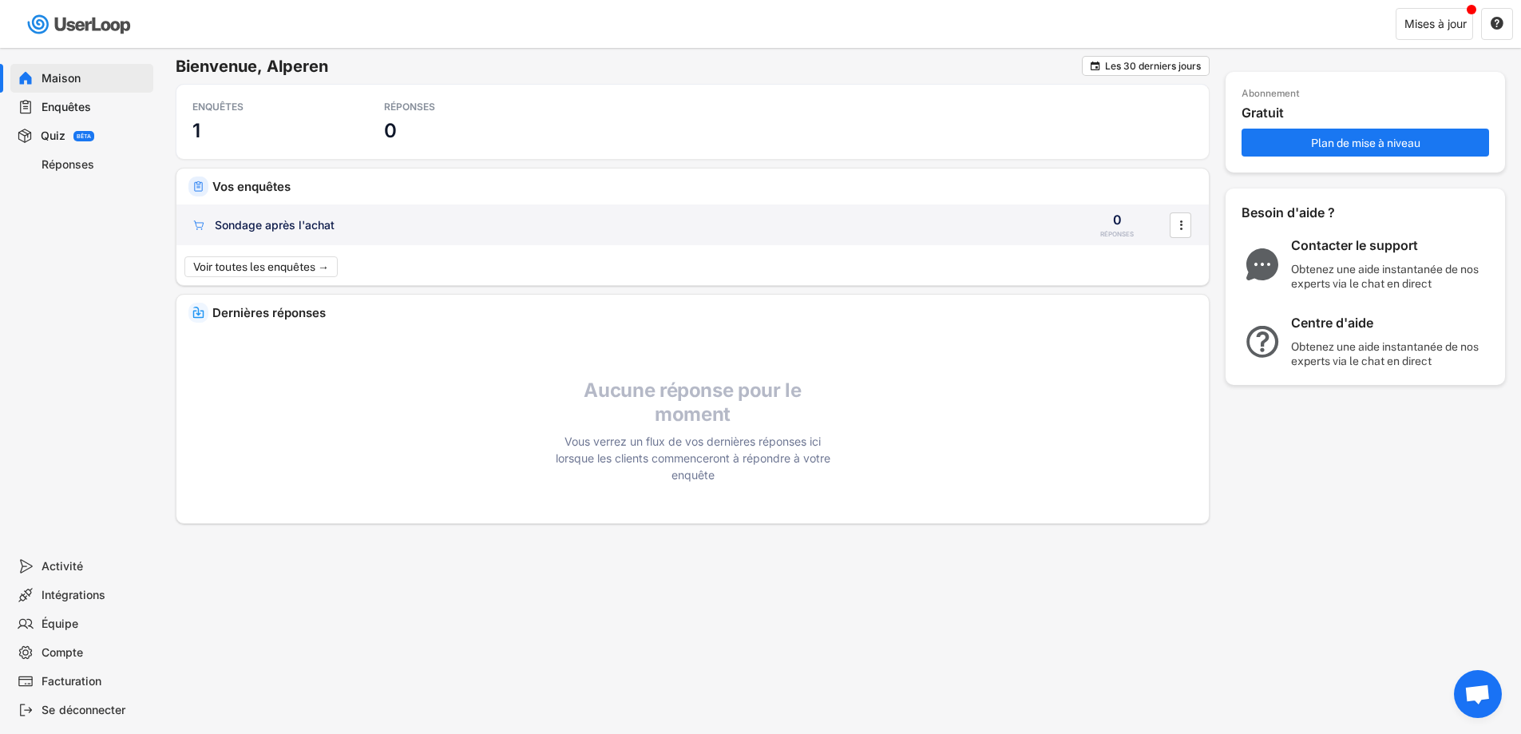
click at [356, 219] on div "Sondage après l'achat" at bounding box center [625, 225] width 869 height 16
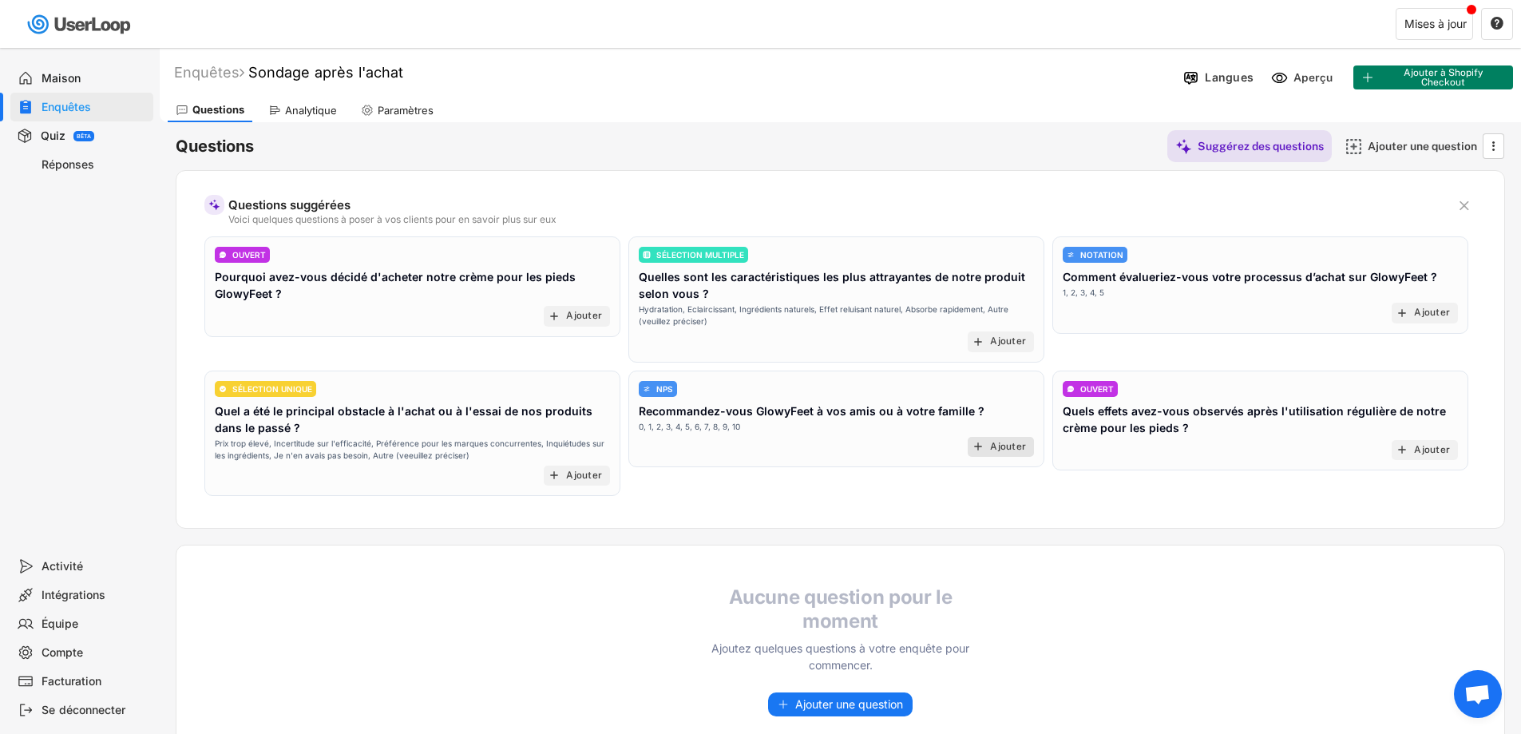
click at [985, 446] on text "add" at bounding box center [978, 446] width 13 height 13
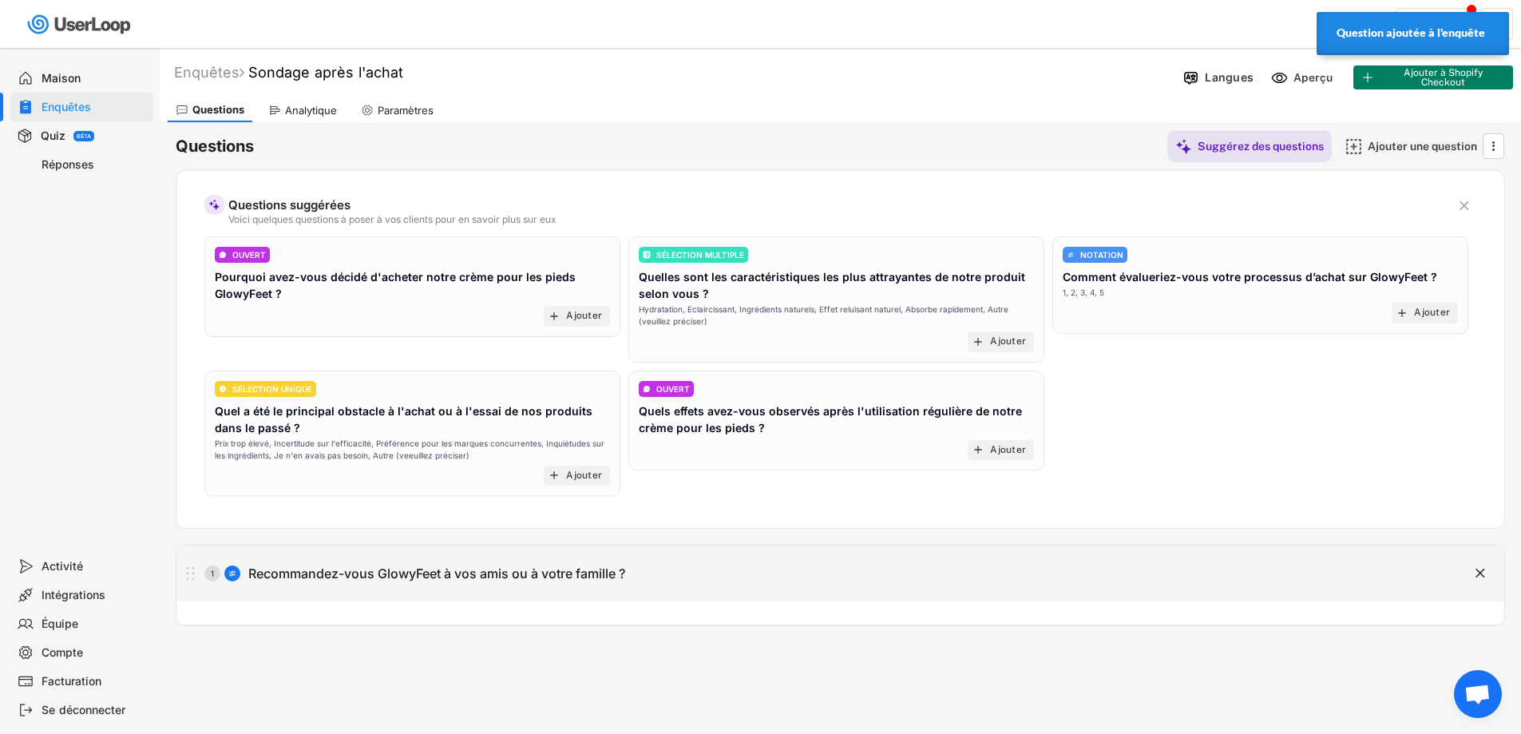
click at [593, 581] on font "Recommandez-vous GlowyFeet à vos amis ou à votre famille ?" at bounding box center [436, 573] width 377 height 16
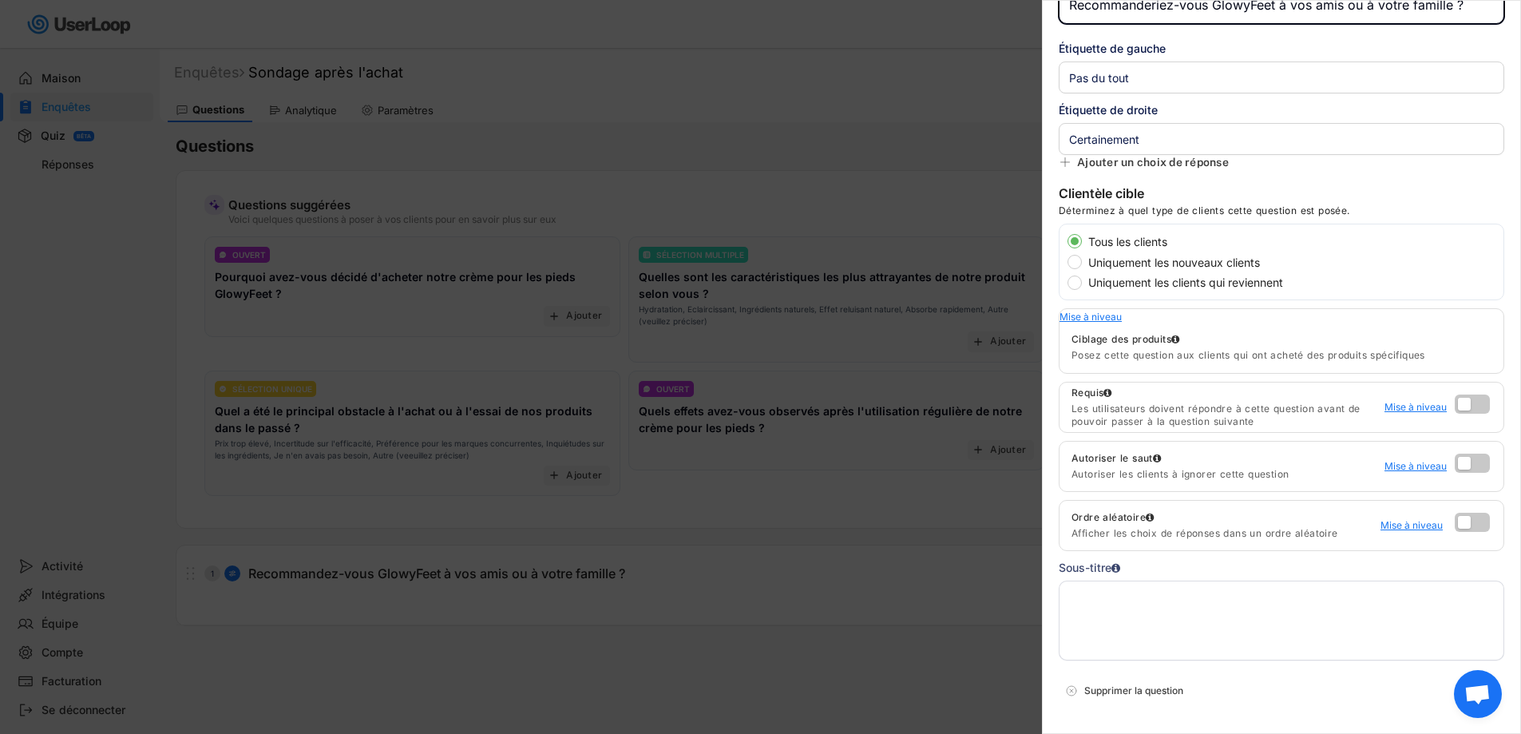
scroll to position [140, 0]
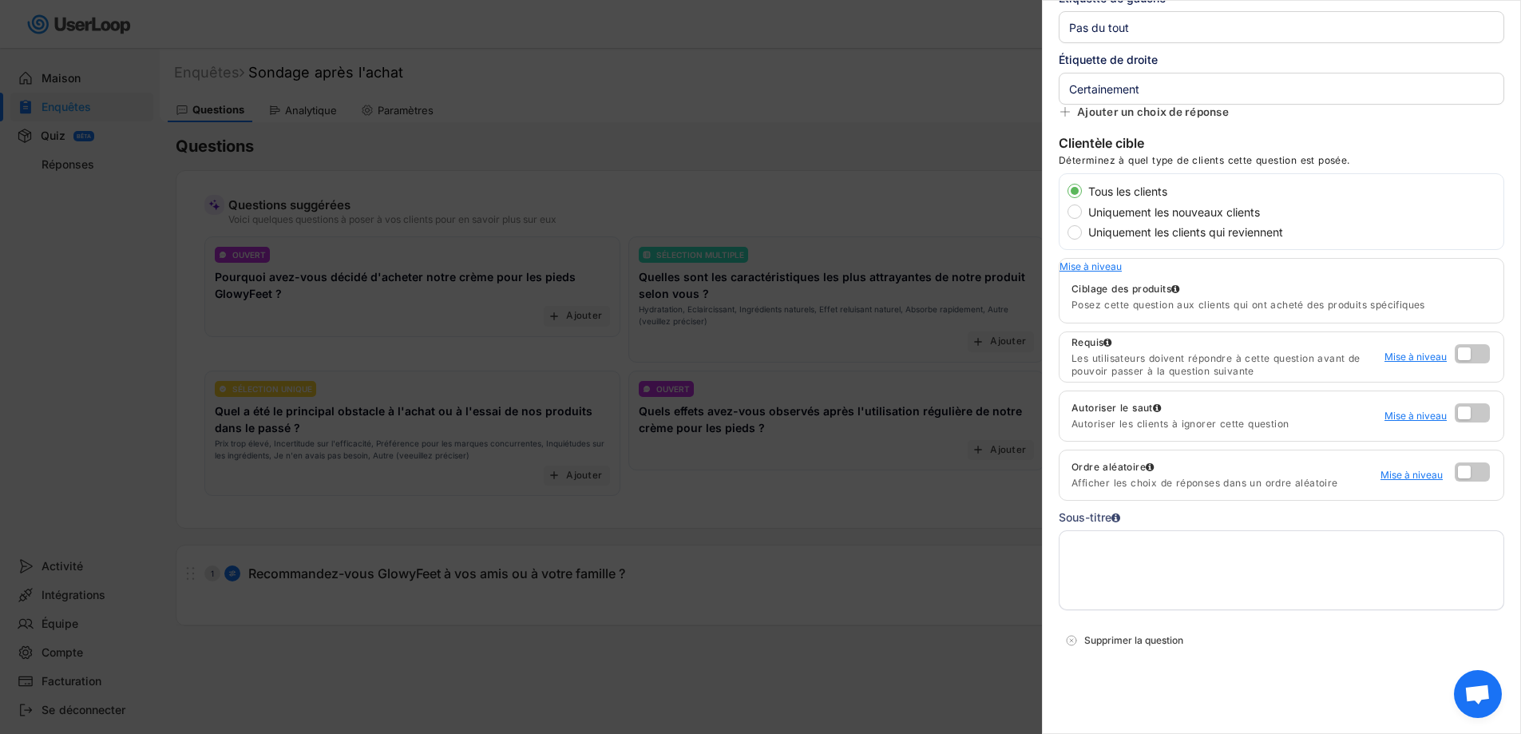
click at [813, 526] on div at bounding box center [760, 367] width 1521 height 734
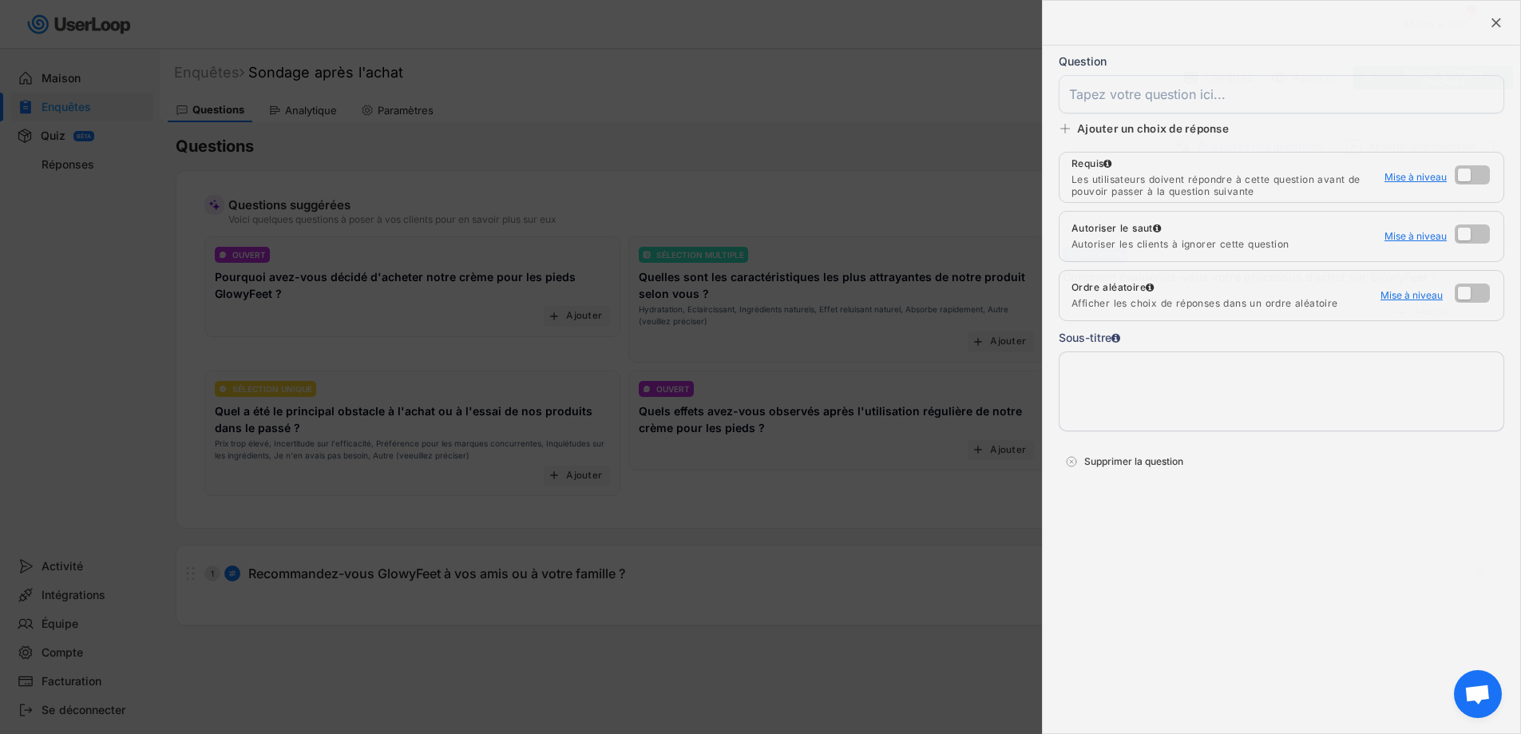
scroll to position [0, 0]
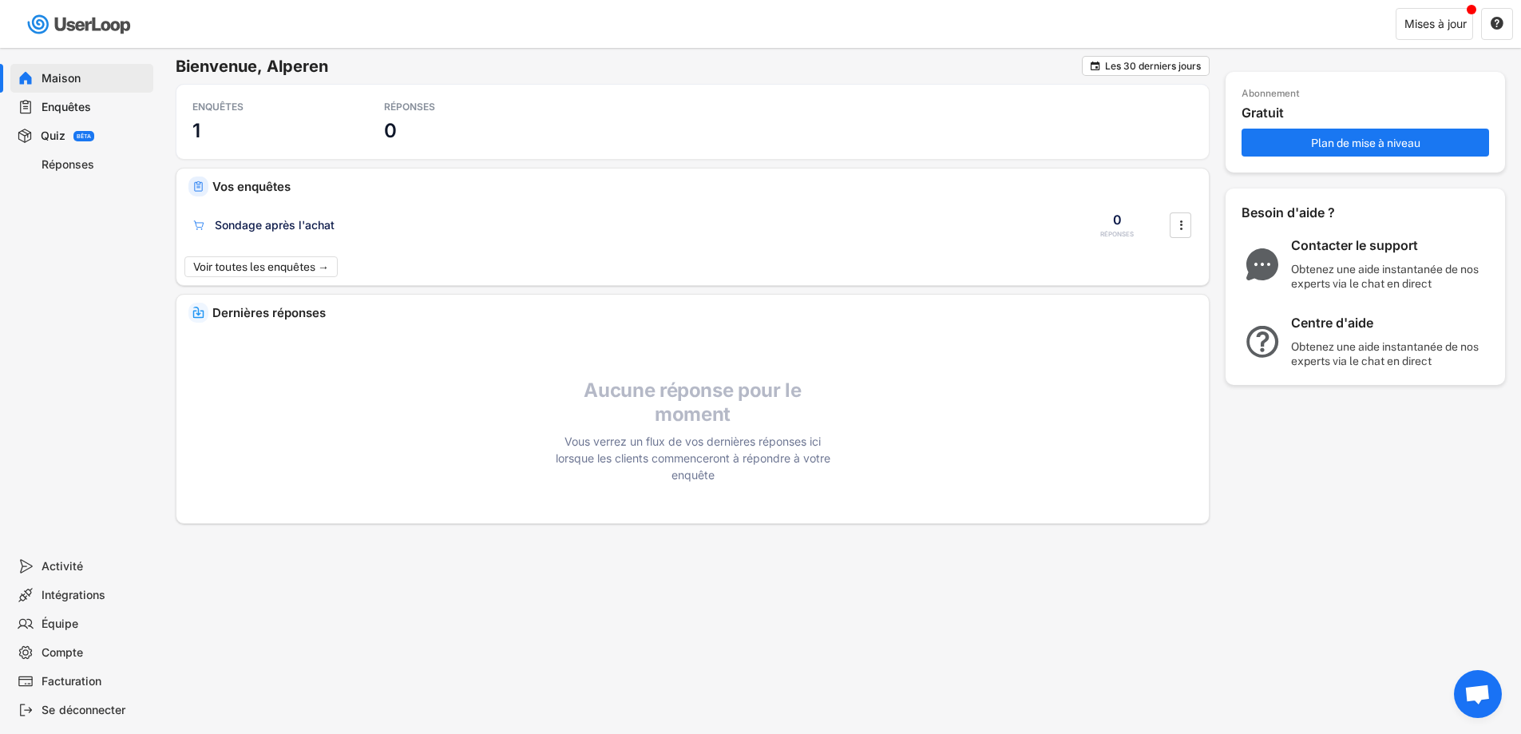
click at [86, 682] on font "Facturation" at bounding box center [72, 681] width 60 height 14
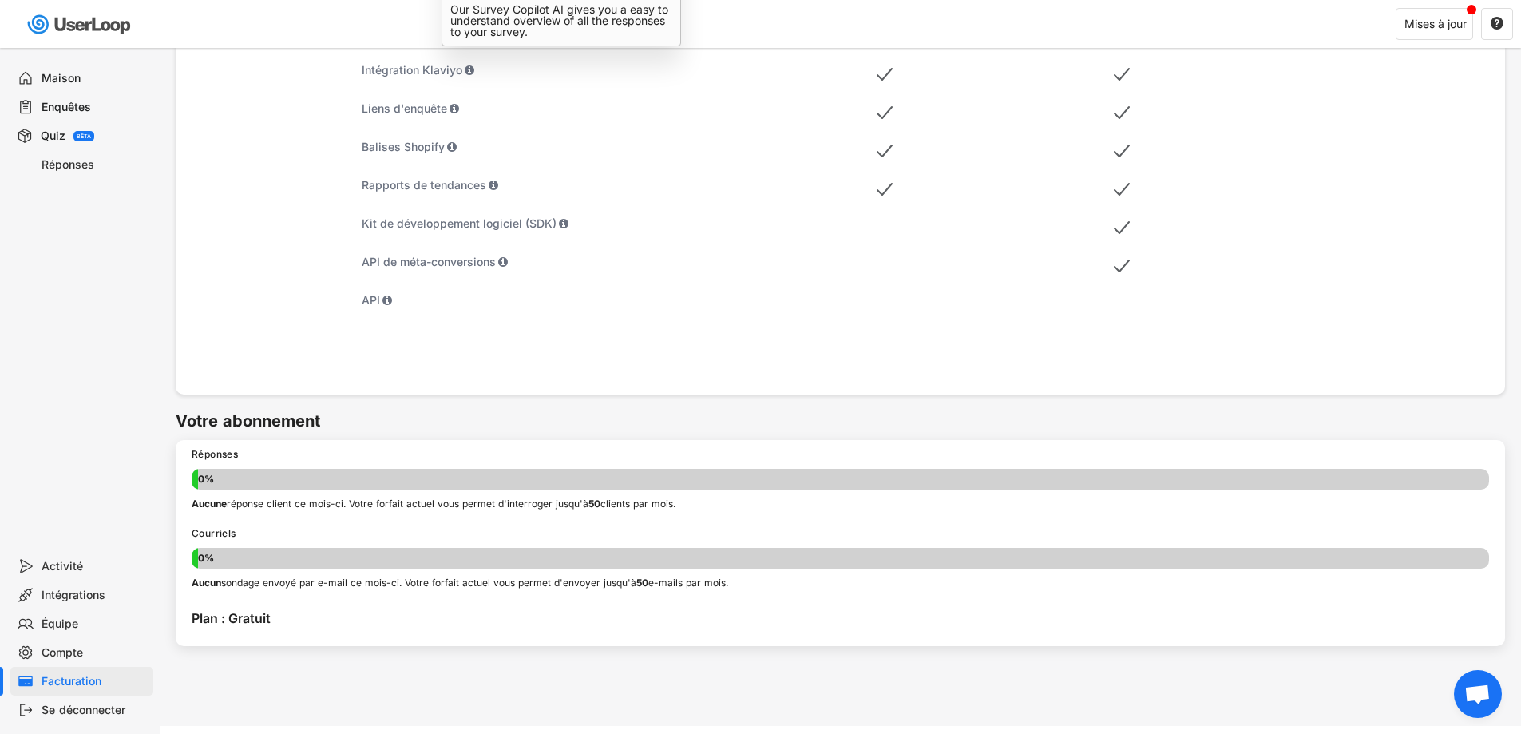
scroll to position [744, 0]
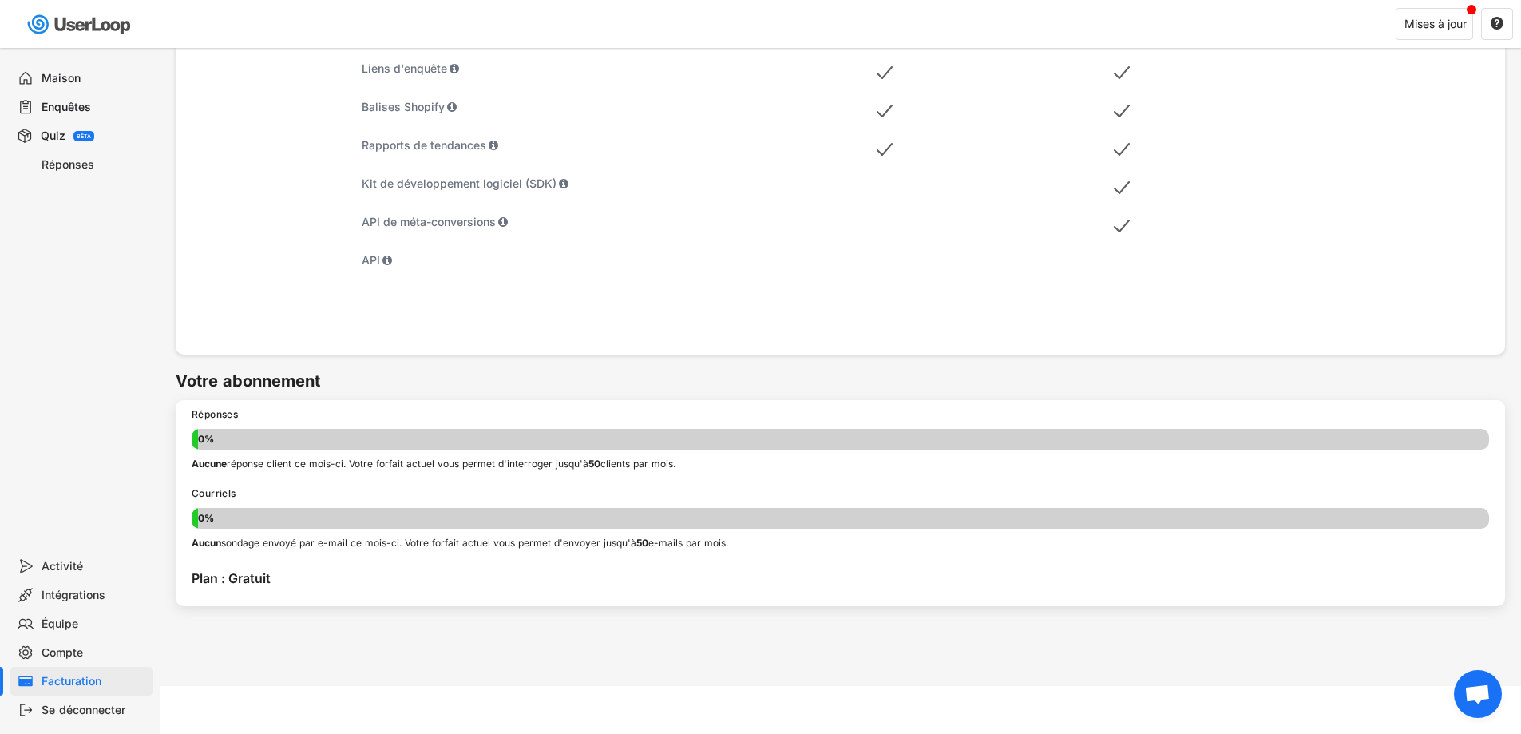
click at [105, 716] on div "Se déconnecter" at bounding box center [94, 710] width 105 height 15
